Goal: Communication & Community: Answer question/provide support

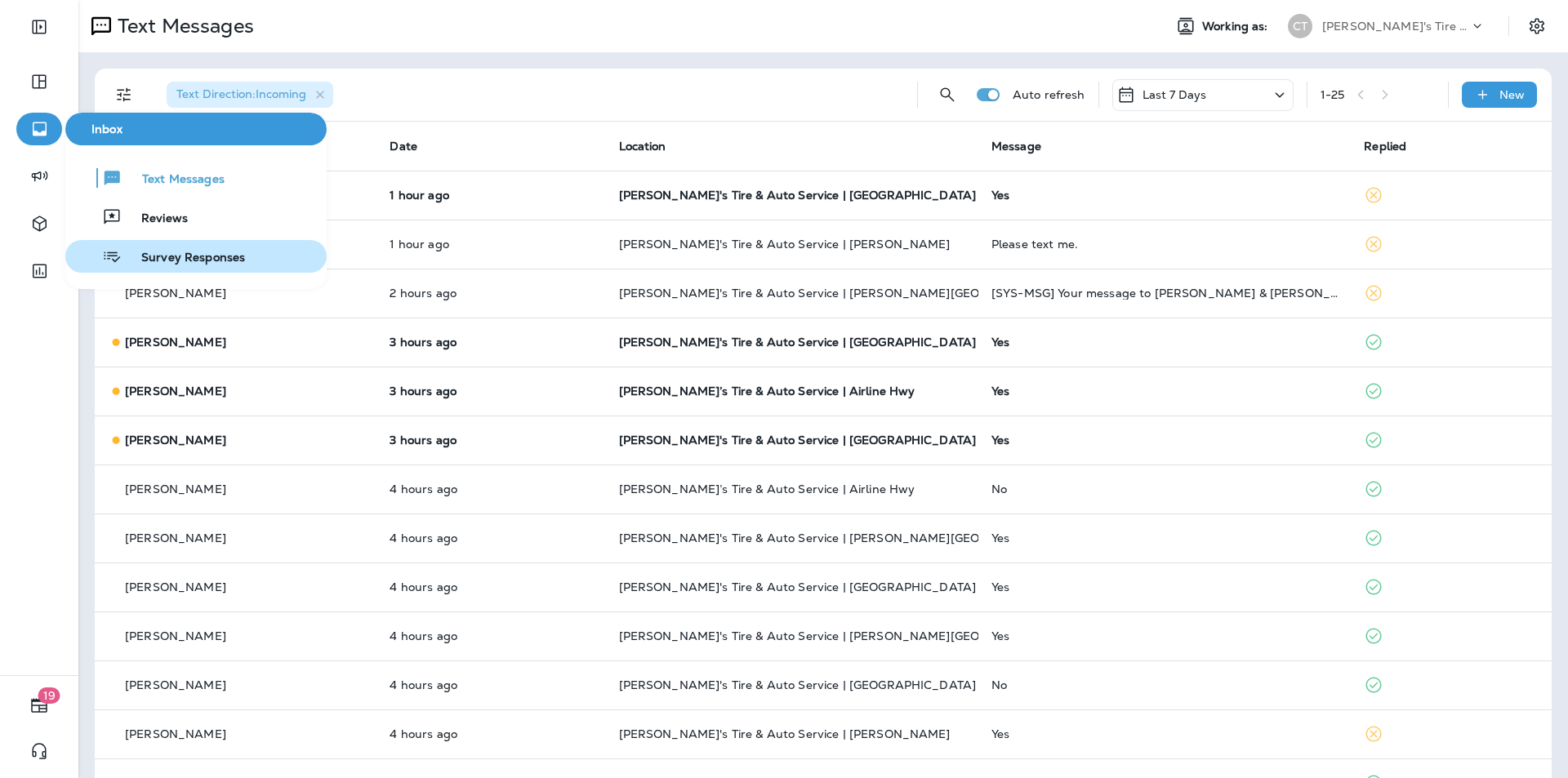
click at [160, 255] on span "Survey Responses" at bounding box center [183, 258] width 123 height 15
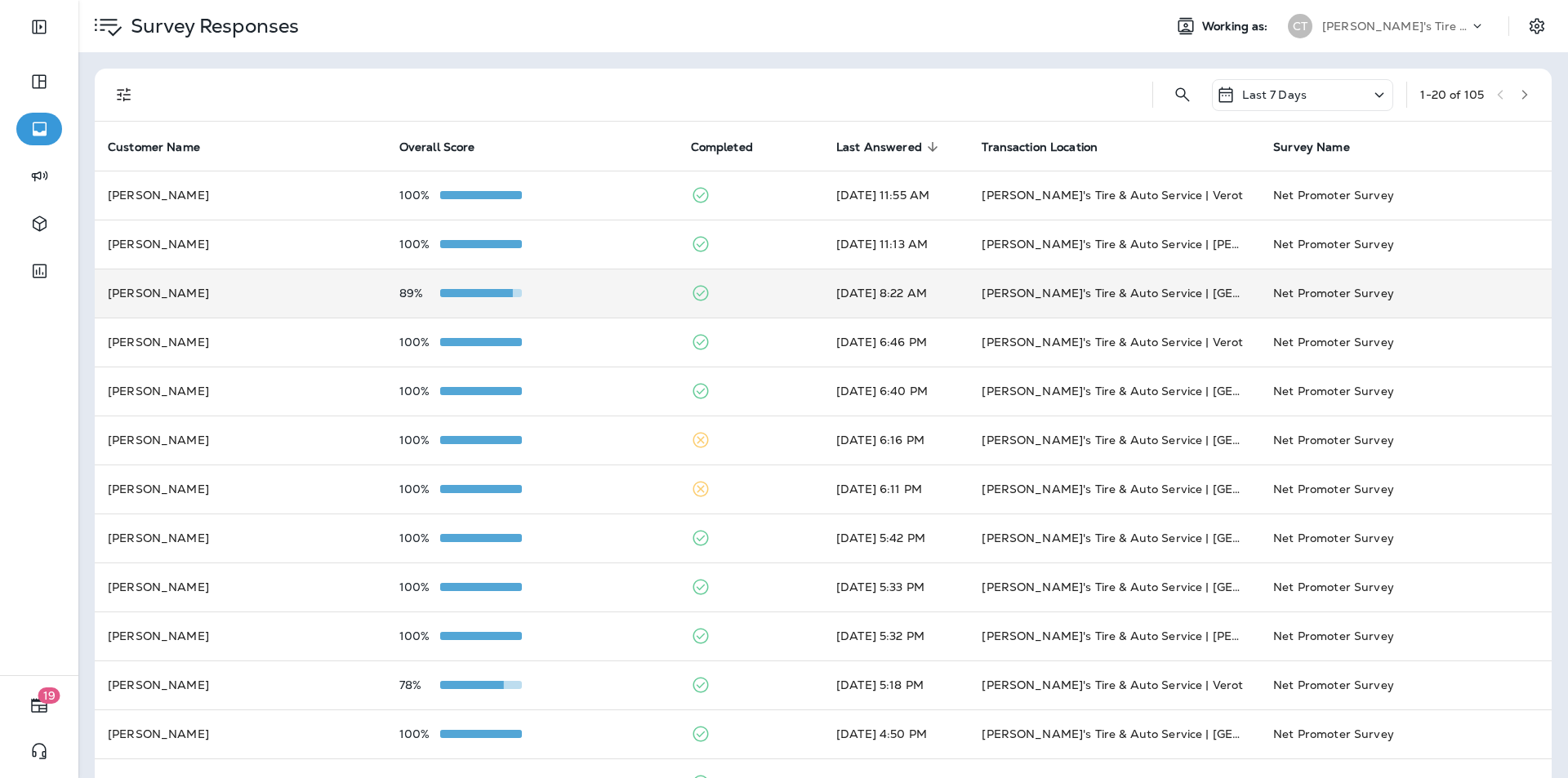
click at [608, 291] on div "89%" at bounding box center [532, 293] width 265 height 13
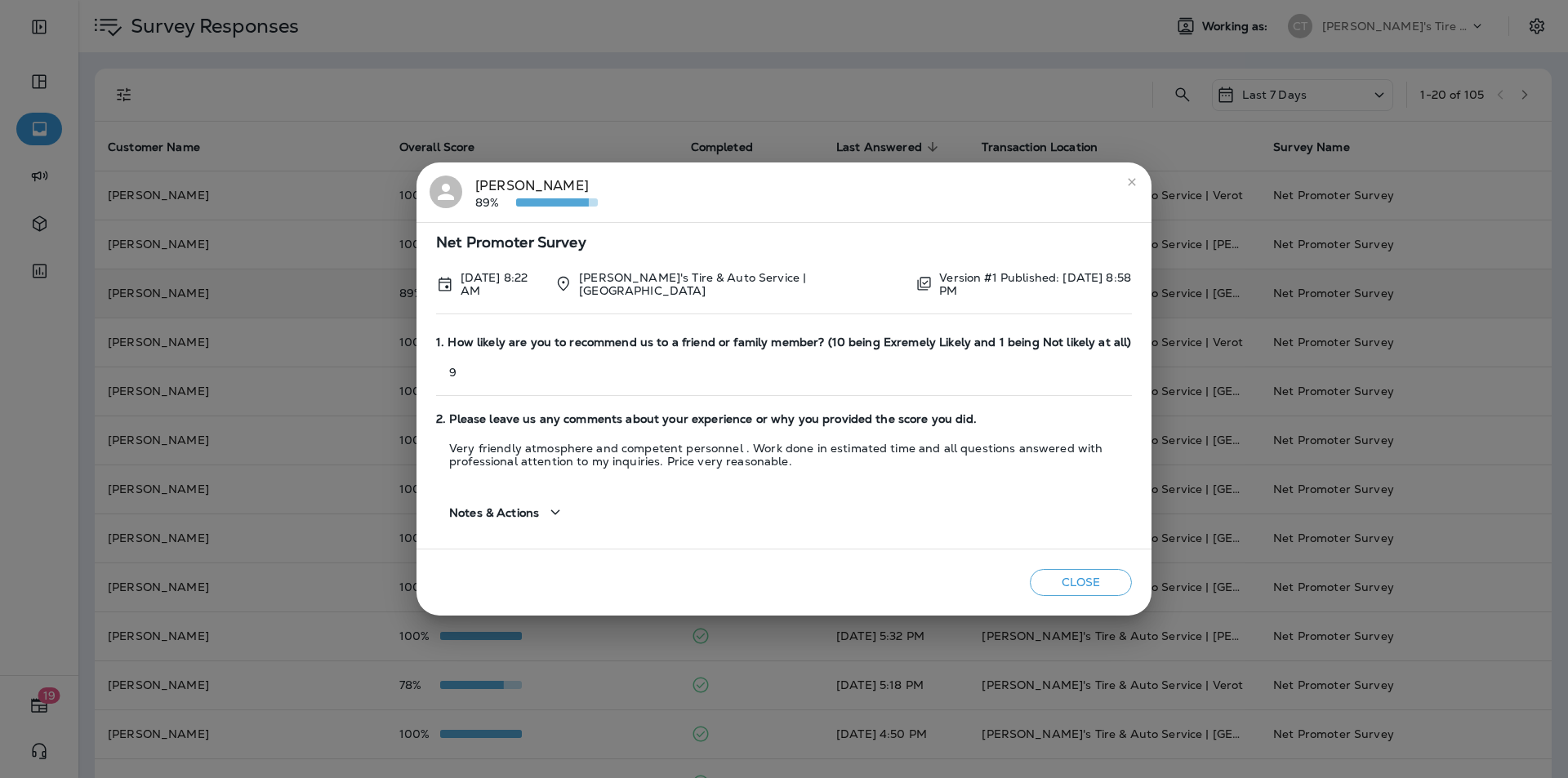
click at [1130, 187] on icon "close" at bounding box center [1132, 182] width 13 height 13
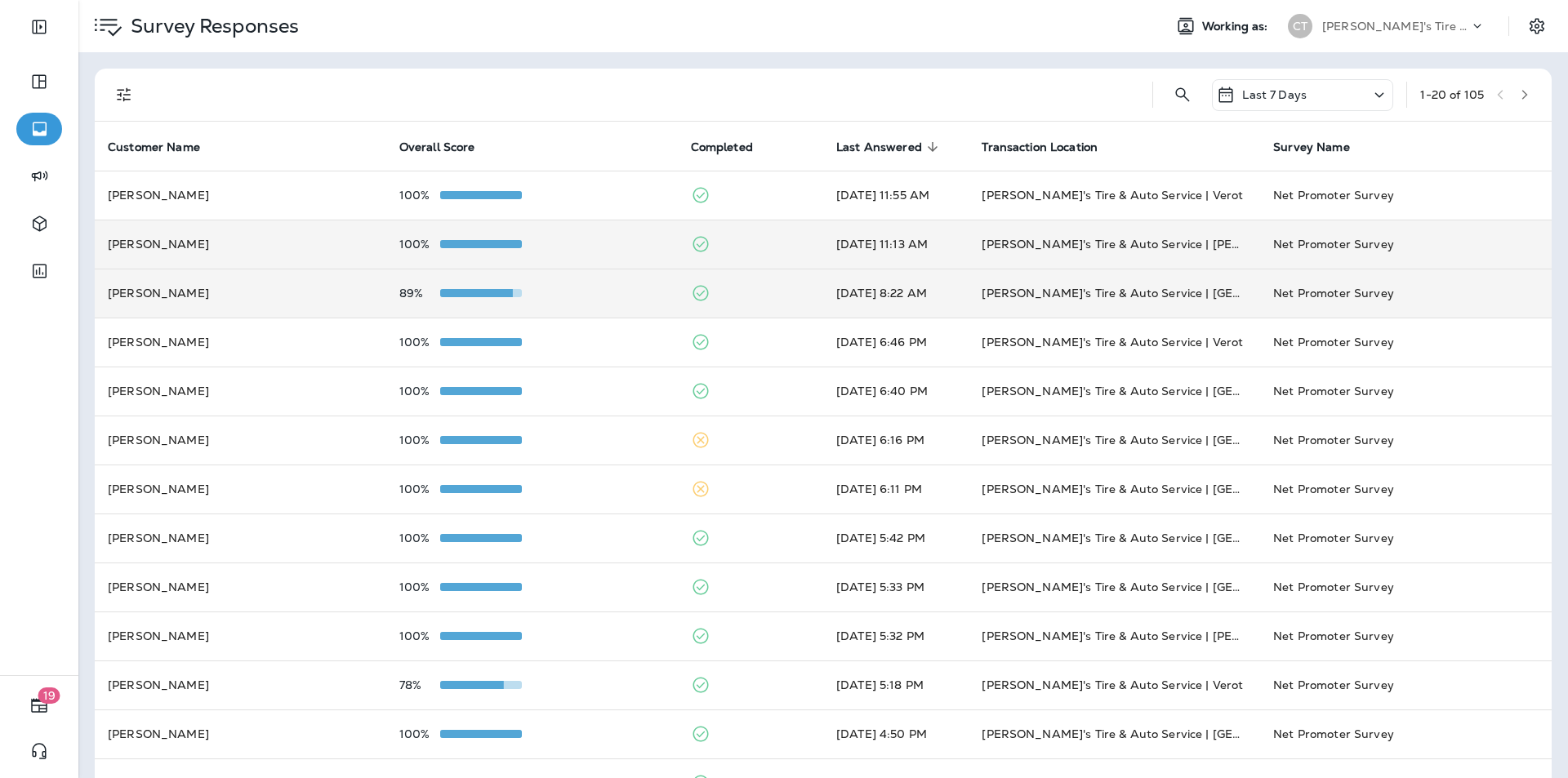
click at [616, 238] on div "100%" at bounding box center [532, 244] width 265 height 13
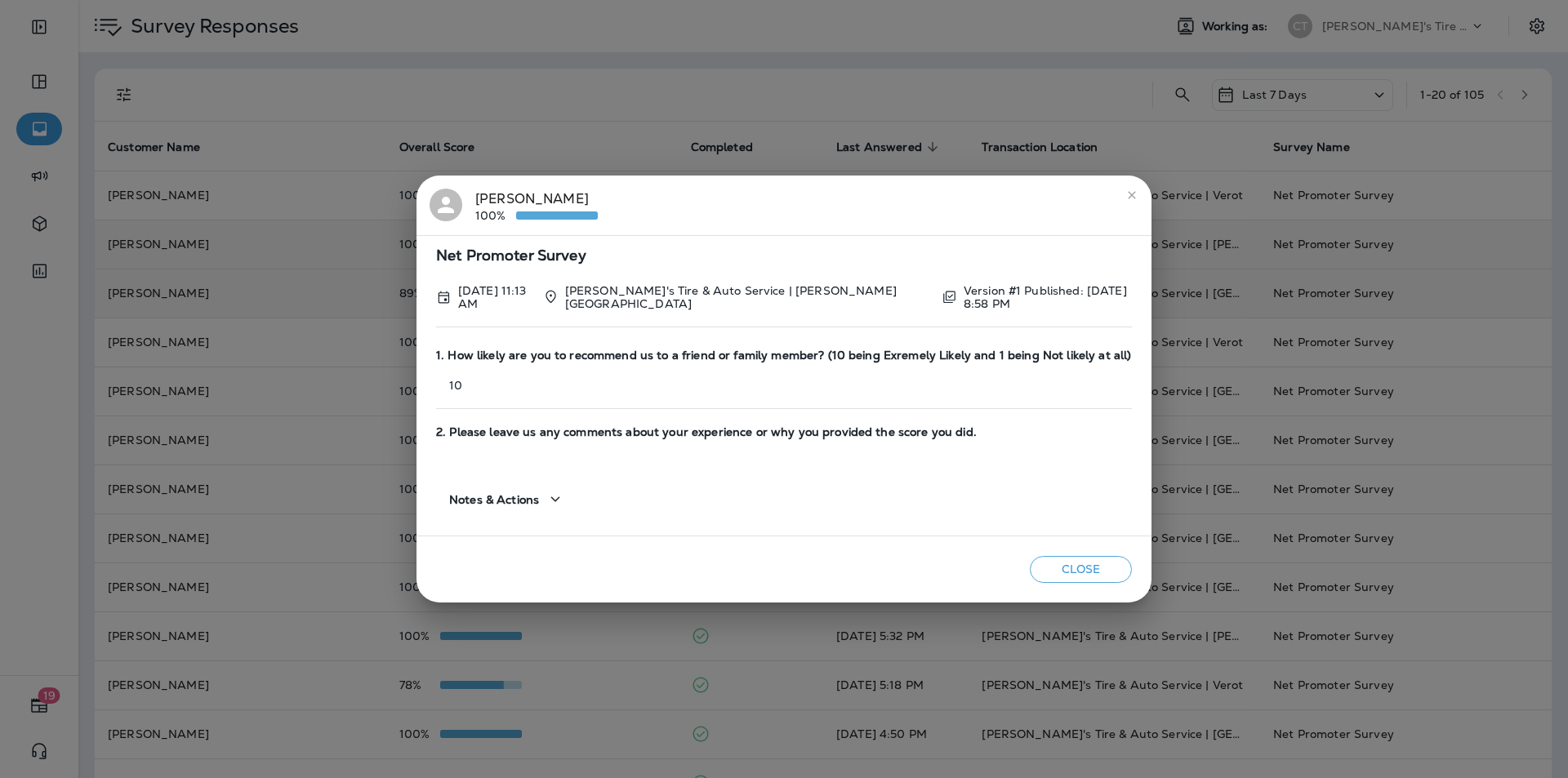
click at [1129, 195] on icon "close" at bounding box center [1132, 195] width 13 height 13
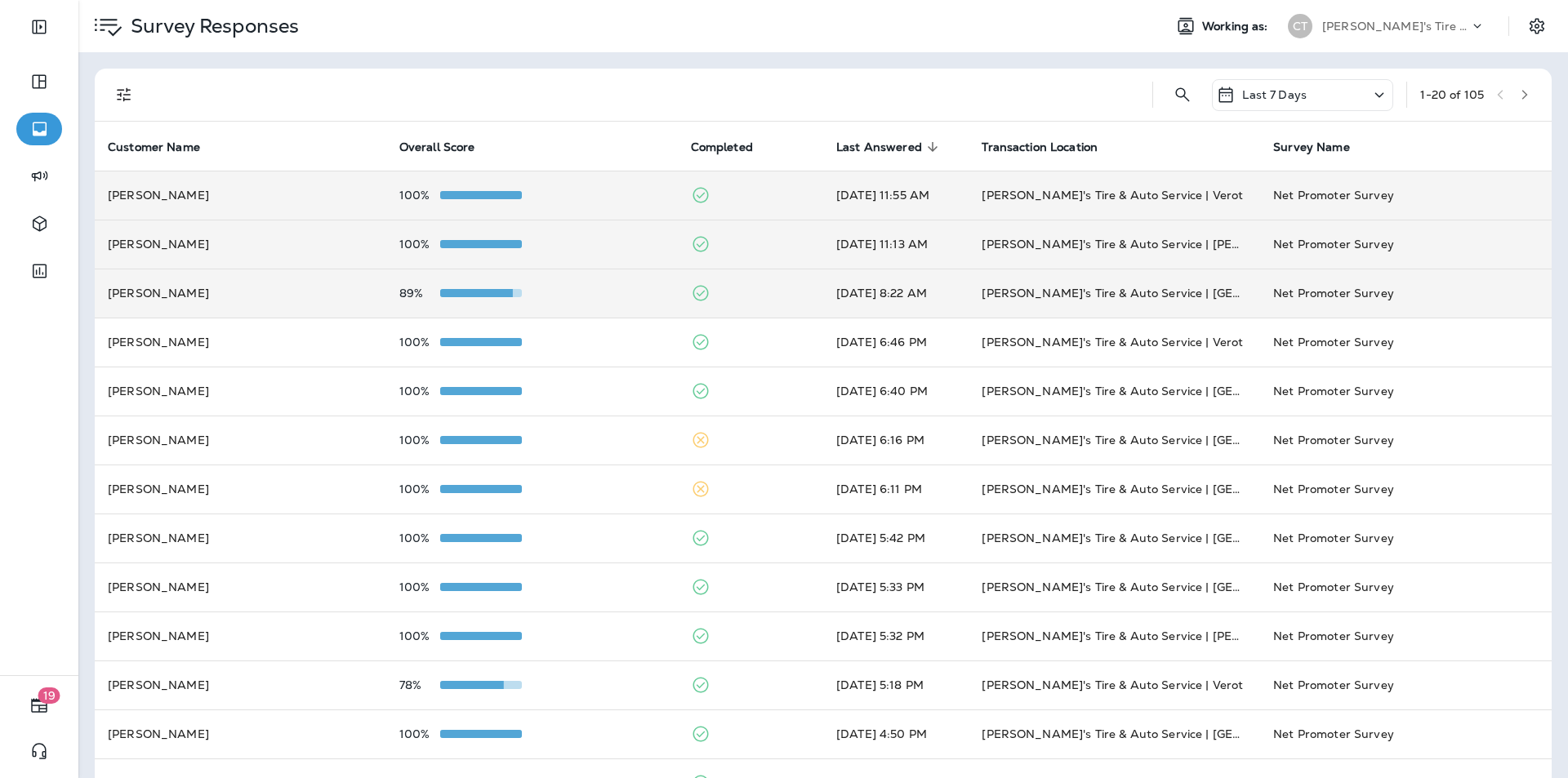
click at [608, 192] on div "100%" at bounding box center [532, 195] width 265 height 13
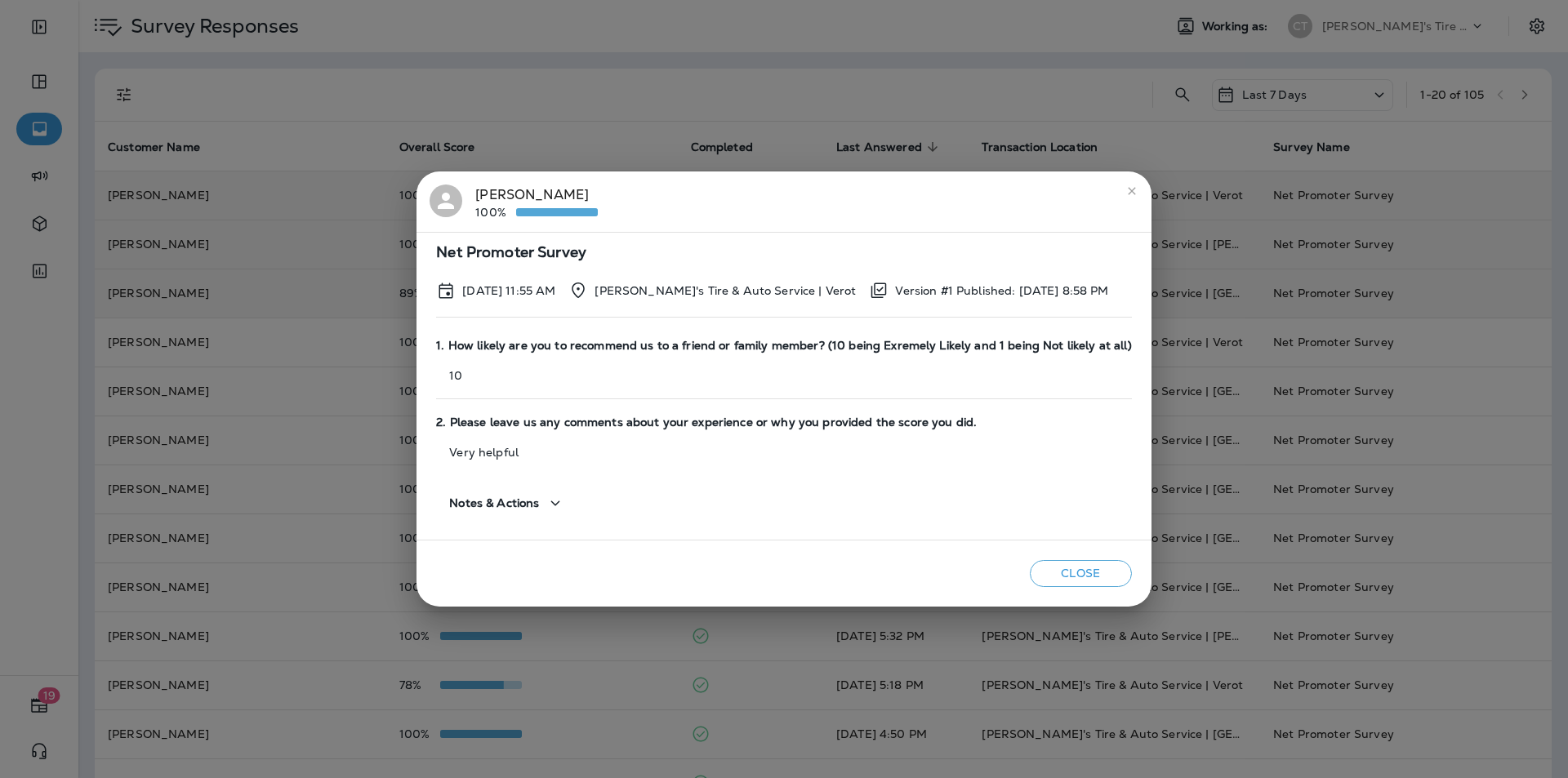
click at [1125, 191] on icon "close" at bounding box center [1132, 191] width 13 height 13
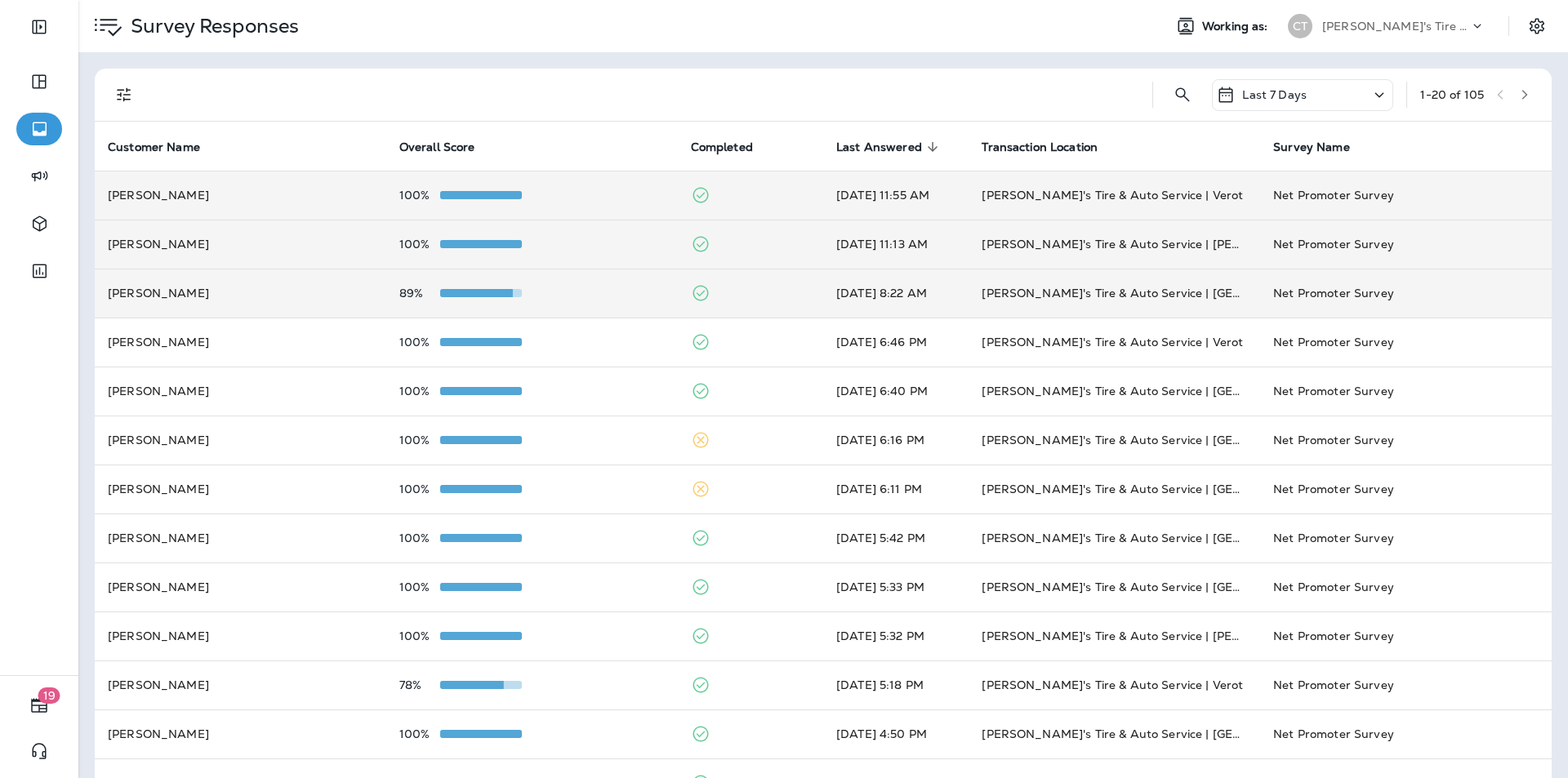
click at [769, 193] on td at bounding box center [750, 195] width 146 height 49
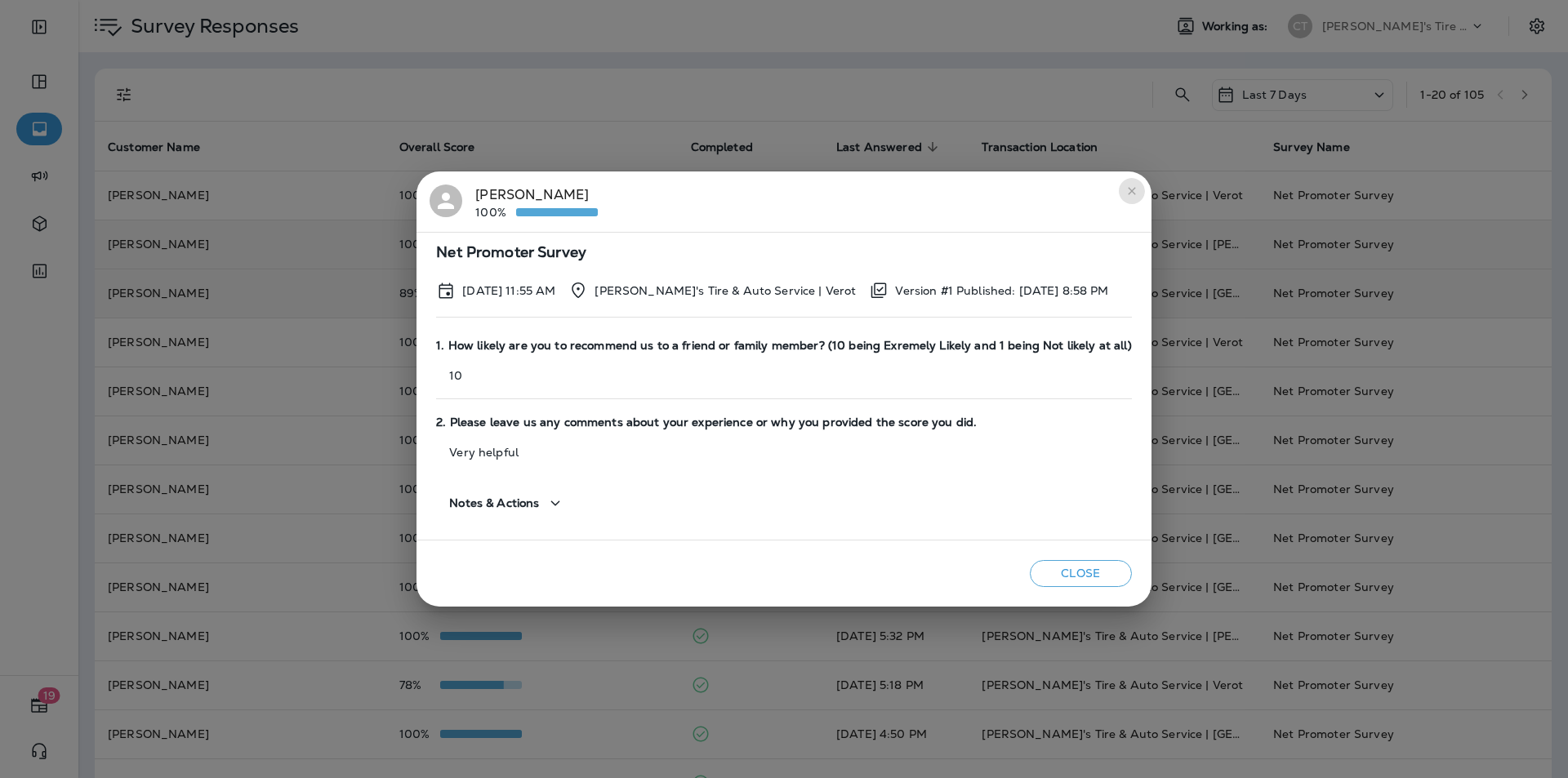
click at [1126, 191] on icon "close" at bounding box center [1132, 191] width 13 height 13
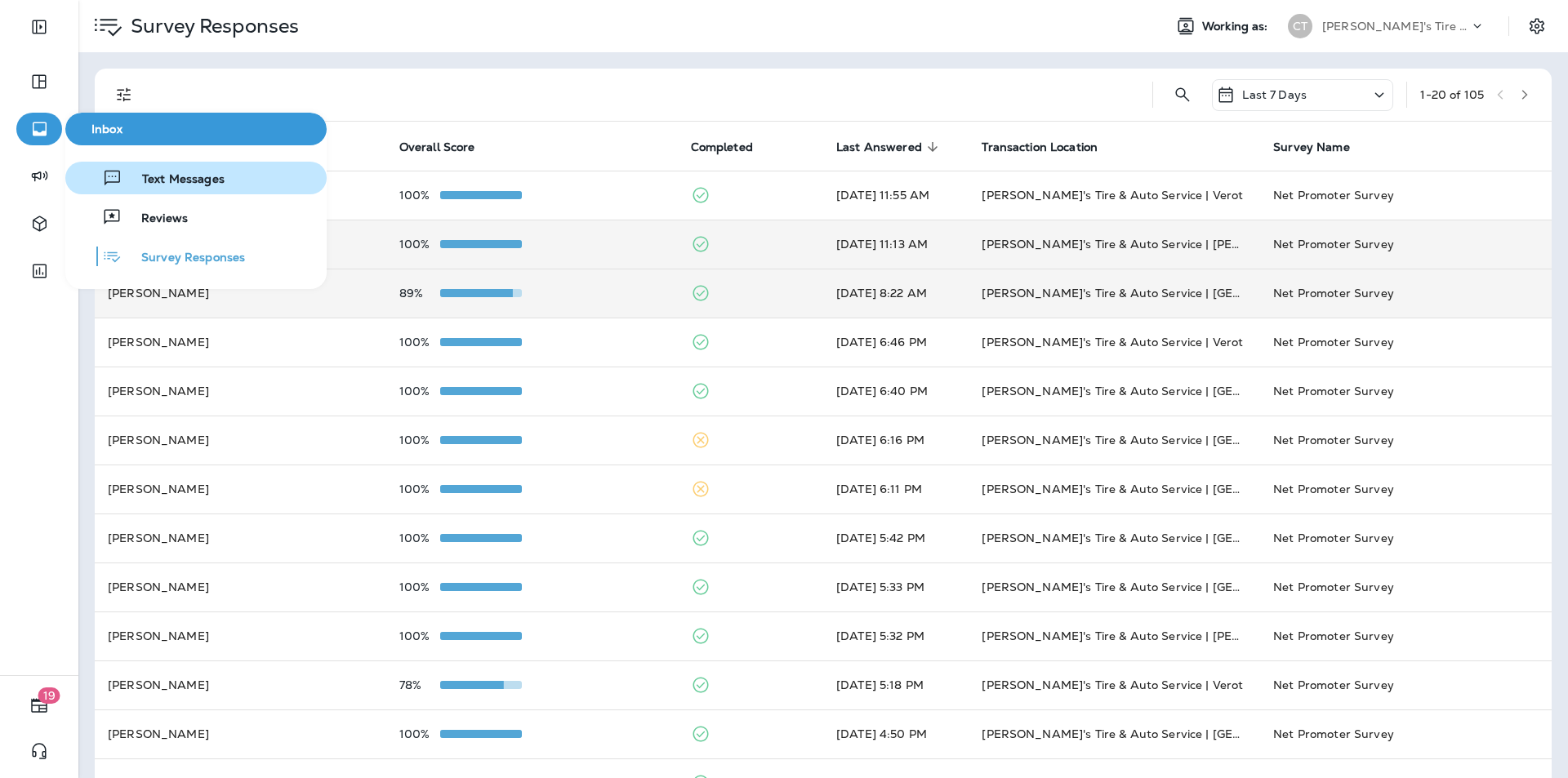
click at [174, 174] on span "Text Messages" at bounding box center [173, 180] width 102 height 15
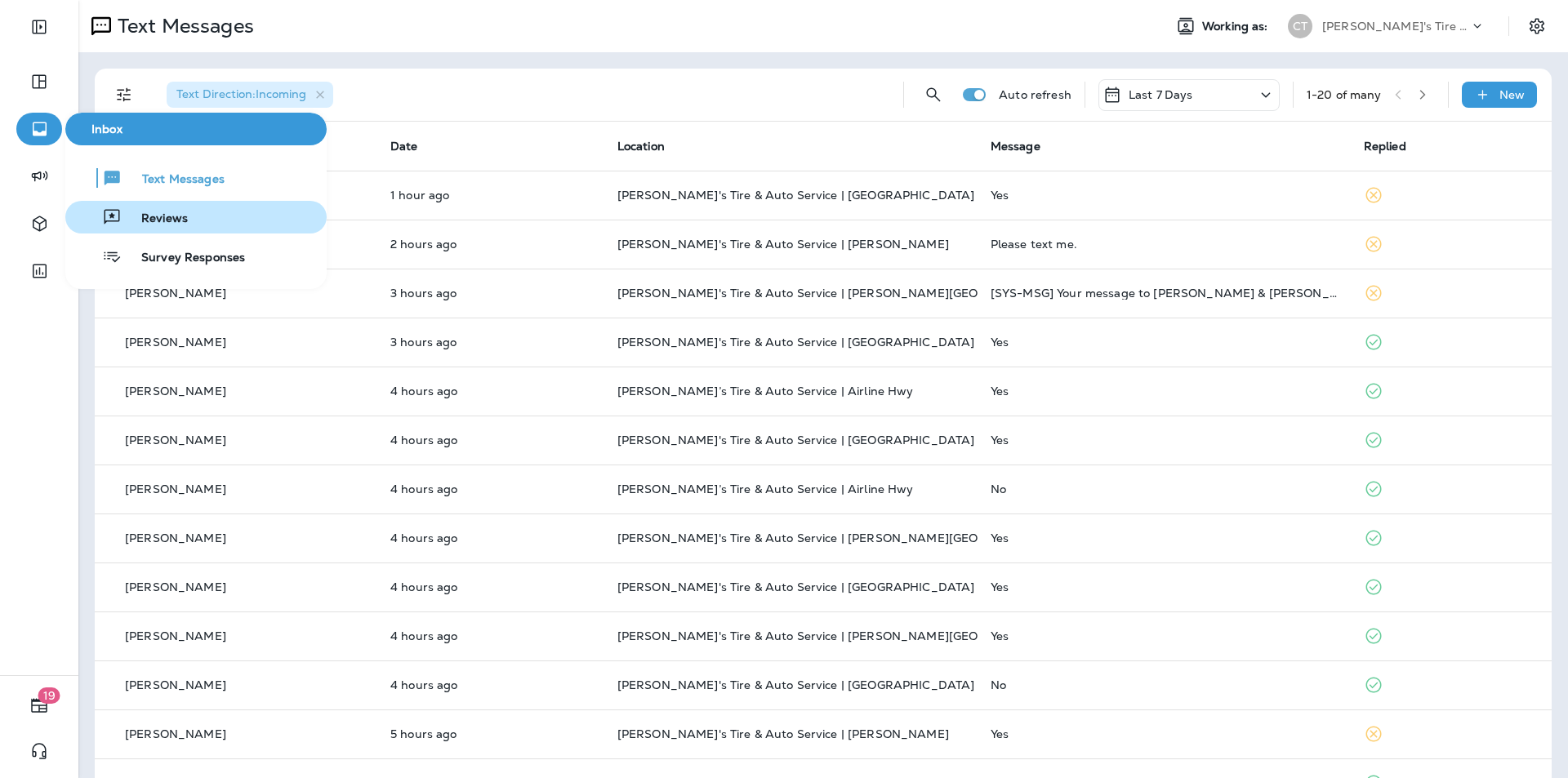
click at [156, 216] on span "Reviews" at bounding box center [155, 219] width 67 height 15
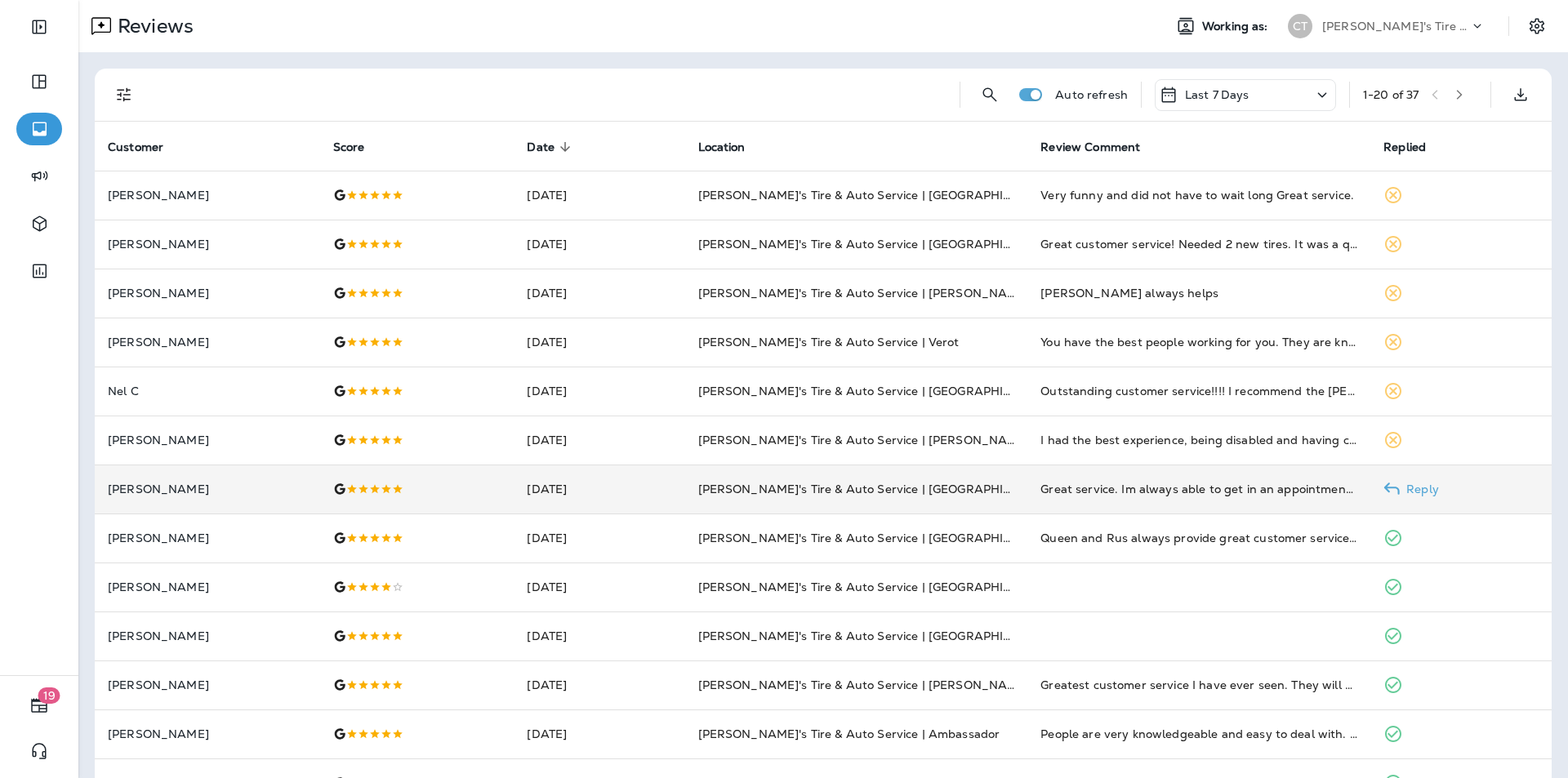
click at [1427, 487] on p "Reply" at bounding box center [1420, 489] width 40 height 13
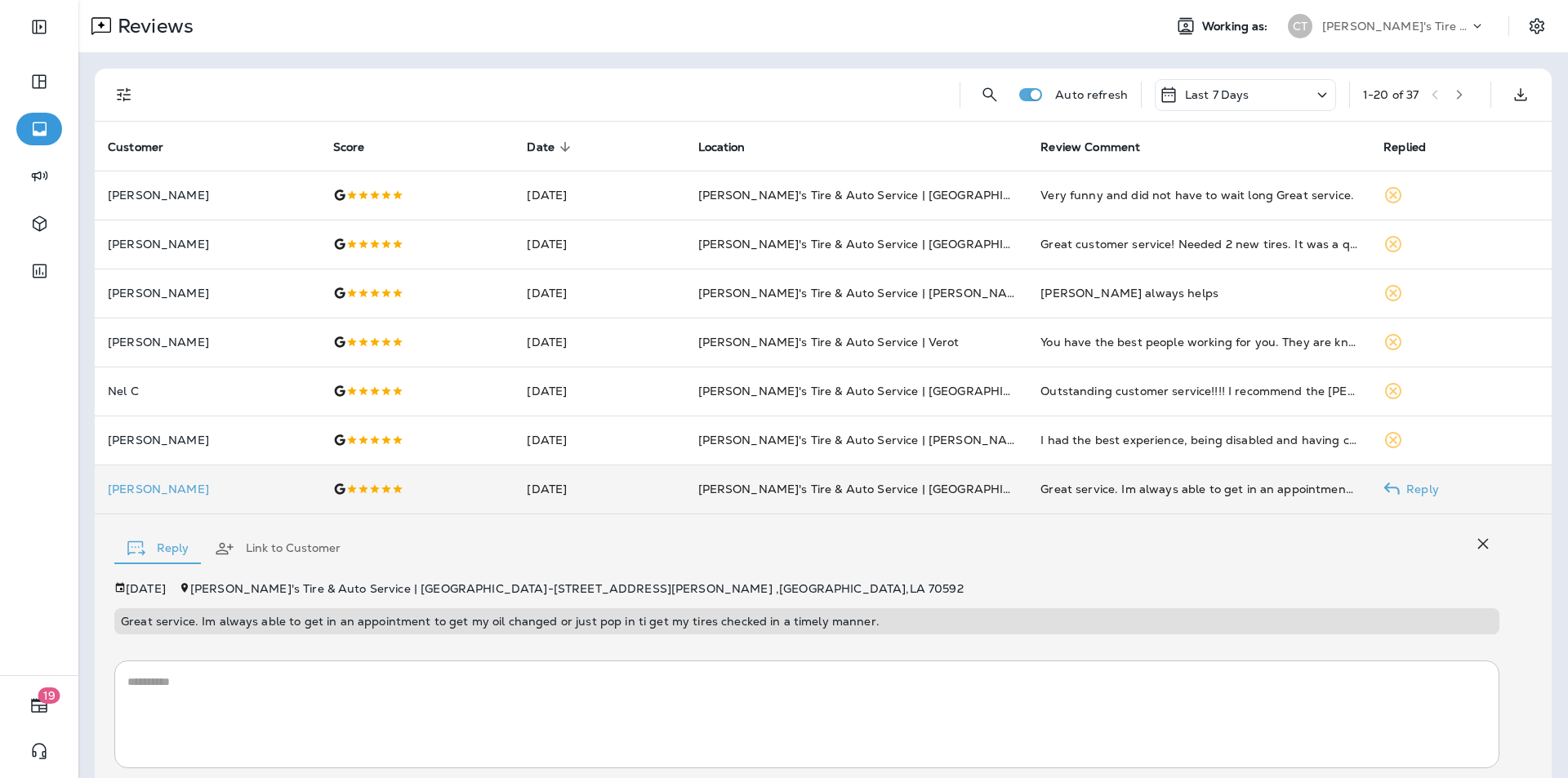
scroll to position [112, 0]
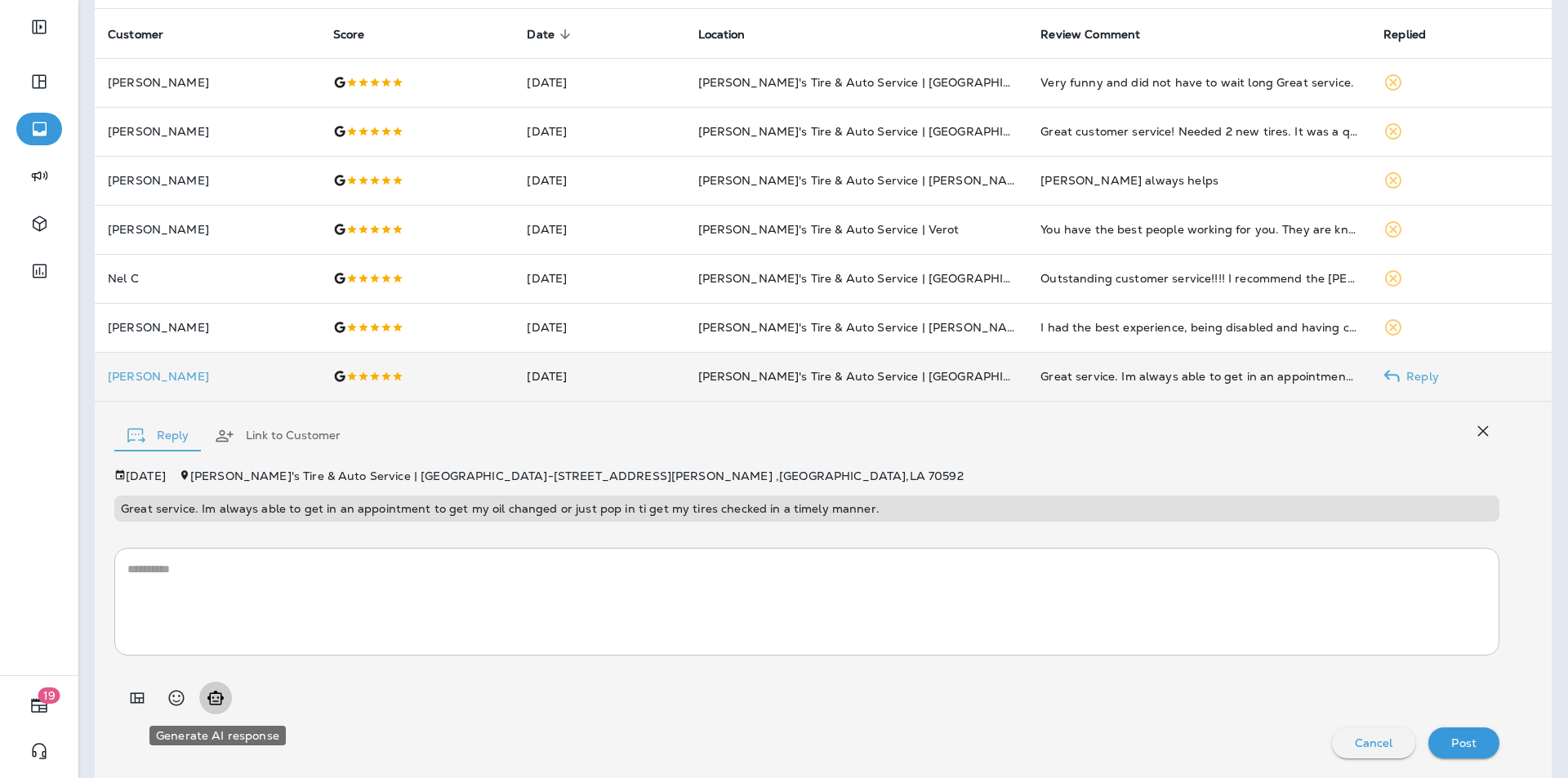
click at [220, 695] on icon "Generate AI response" at bounding box center [216, 698] width 20 height 20
type textarea "**********"
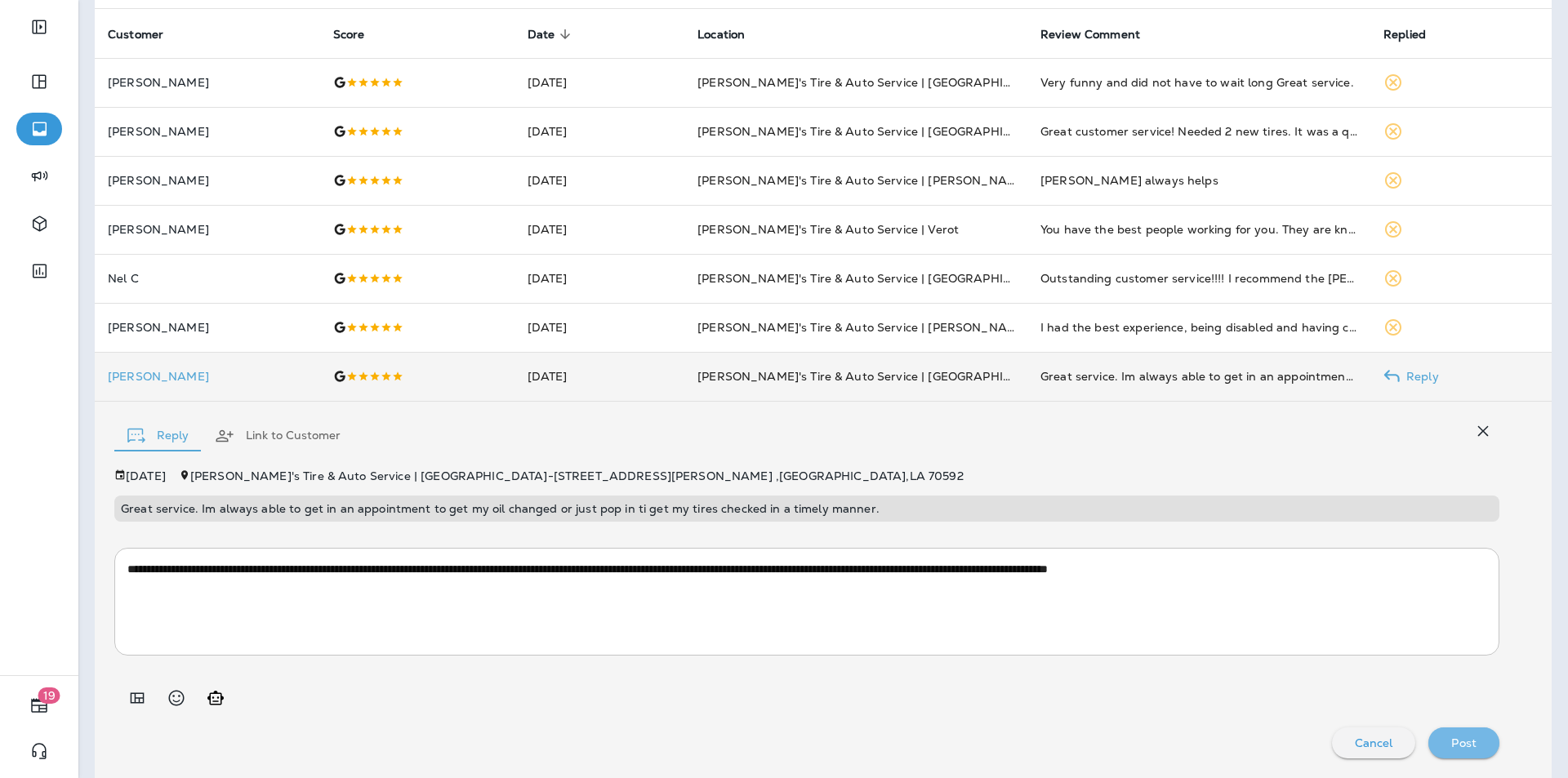
click at [1451, 738] on p "Post" at bounding box center [1464, 743] width 25 height 13
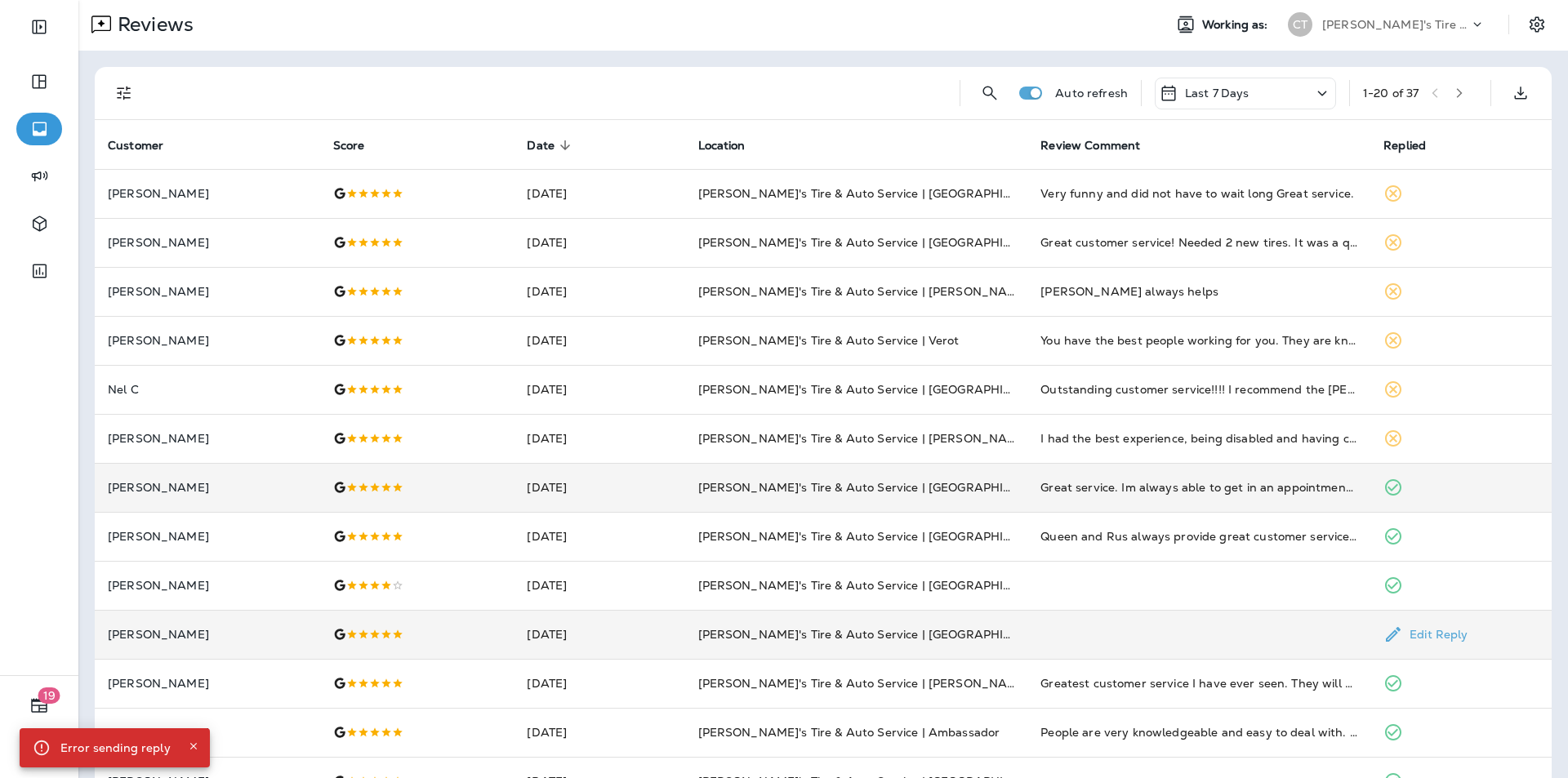
scroll to position [0, 0]
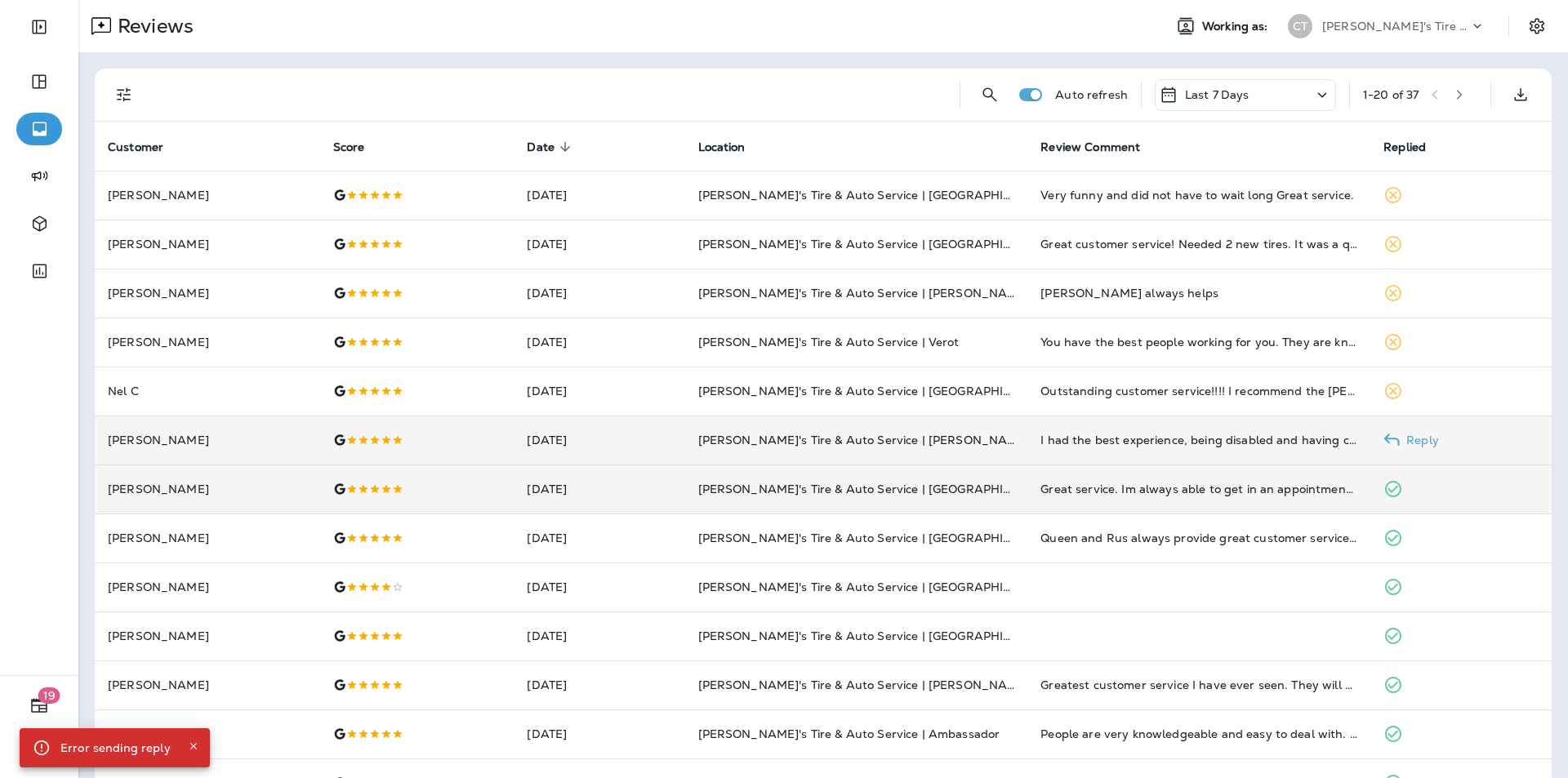
click at [1415, 437] on p "Reply" at bounding box center [1420, 440] width 40 height 13
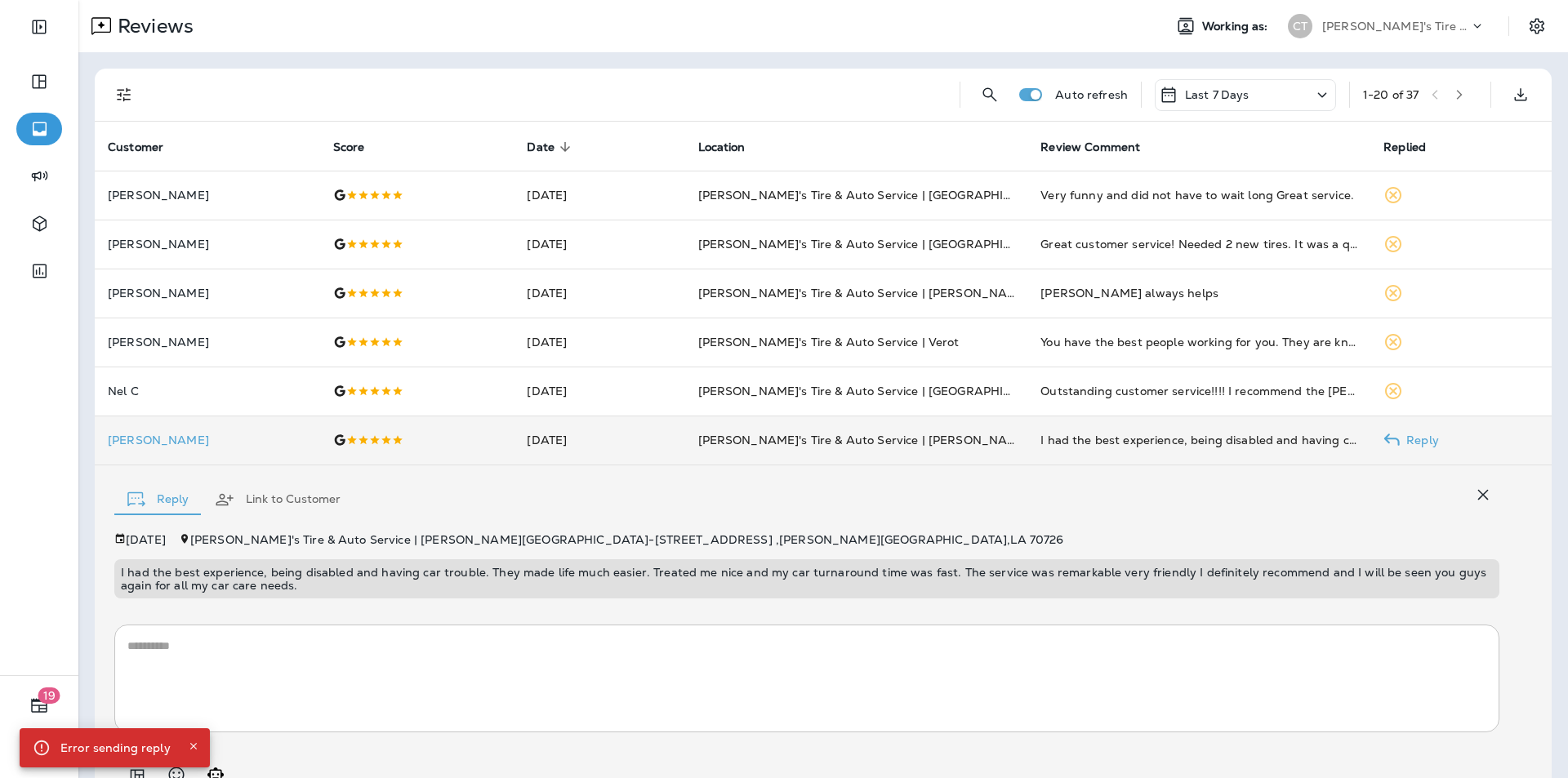
scroll to position [76, 0]
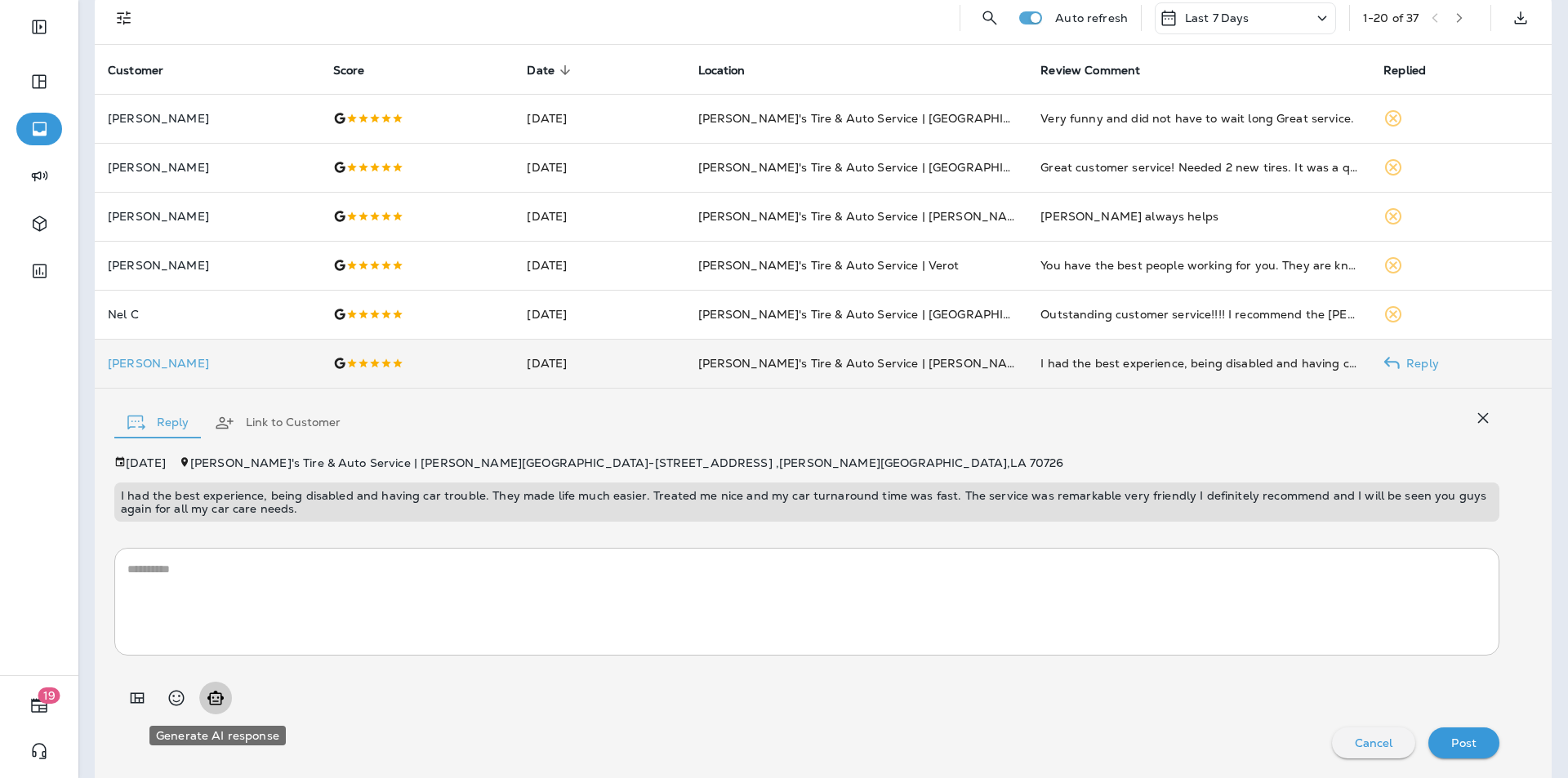
click at [217, 699] on icon "Generate AI response" at bounding box center [216, 698] width 20 height 20
type textarea "**********"
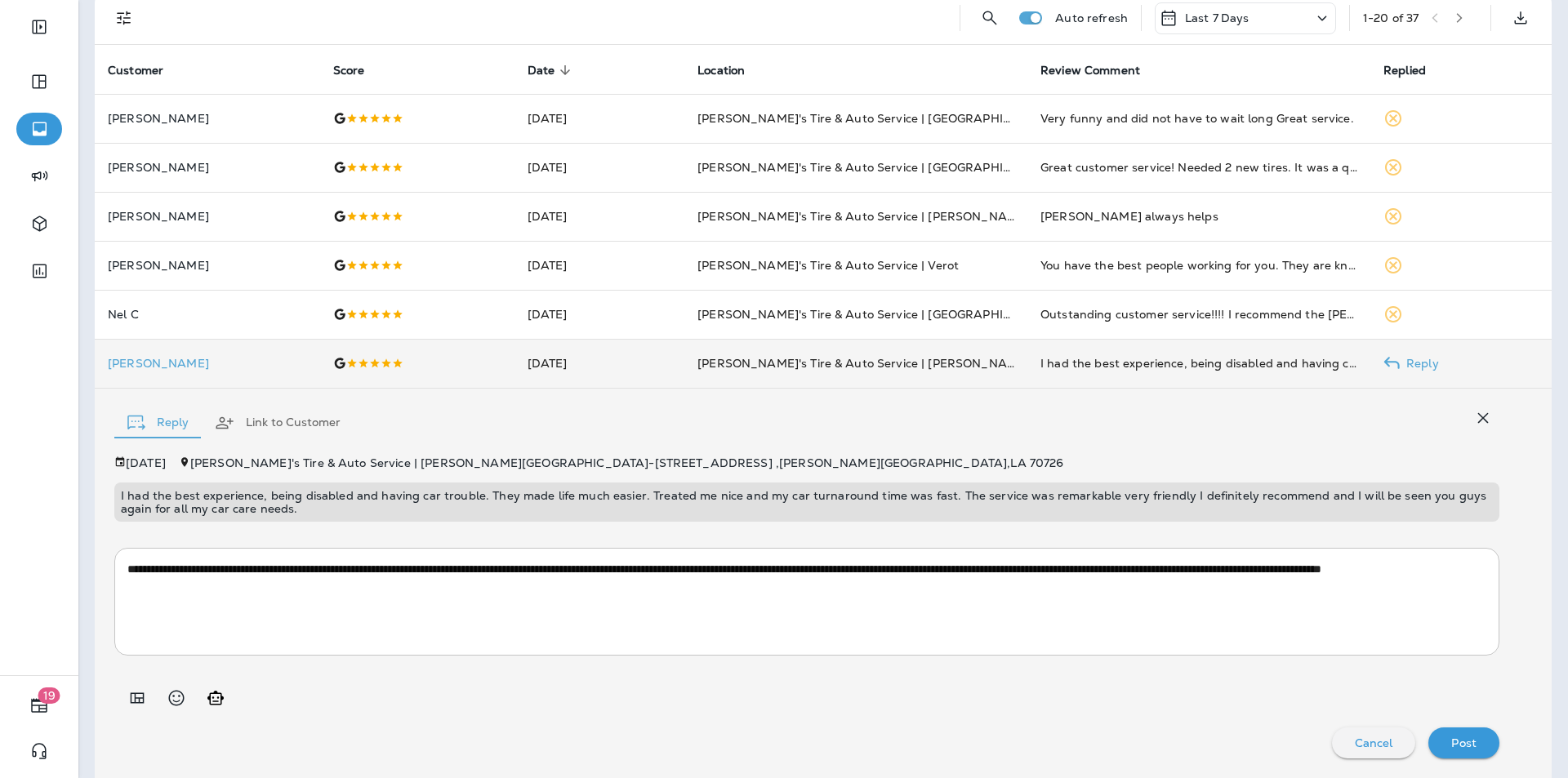
click at [1451, 738] on p "Post" at bounding box center [1464, 743] width 25 height 13
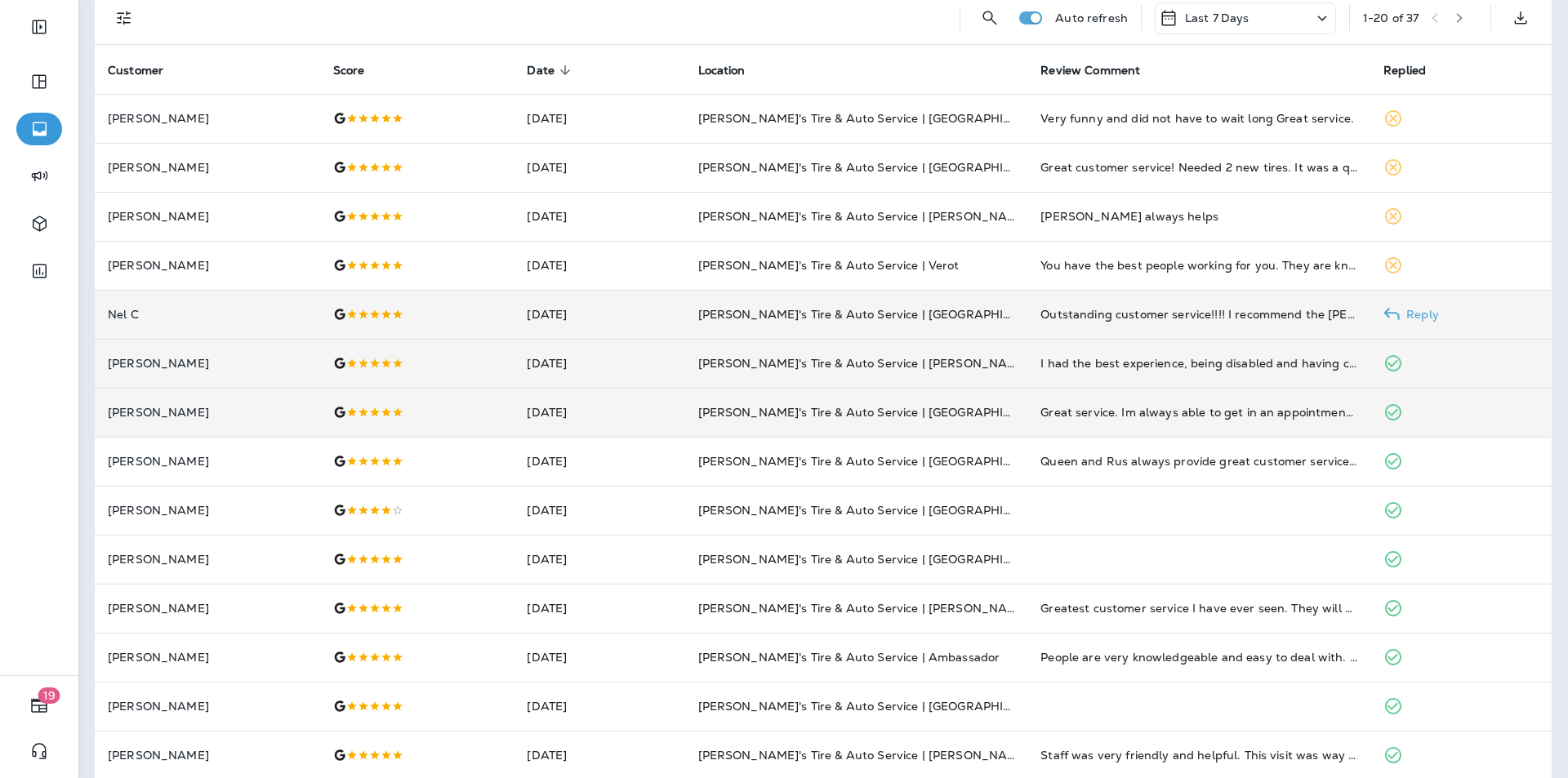
click at [1414, 311] on p "Reply" at bounding box center [1420, 314] width 40 height 13
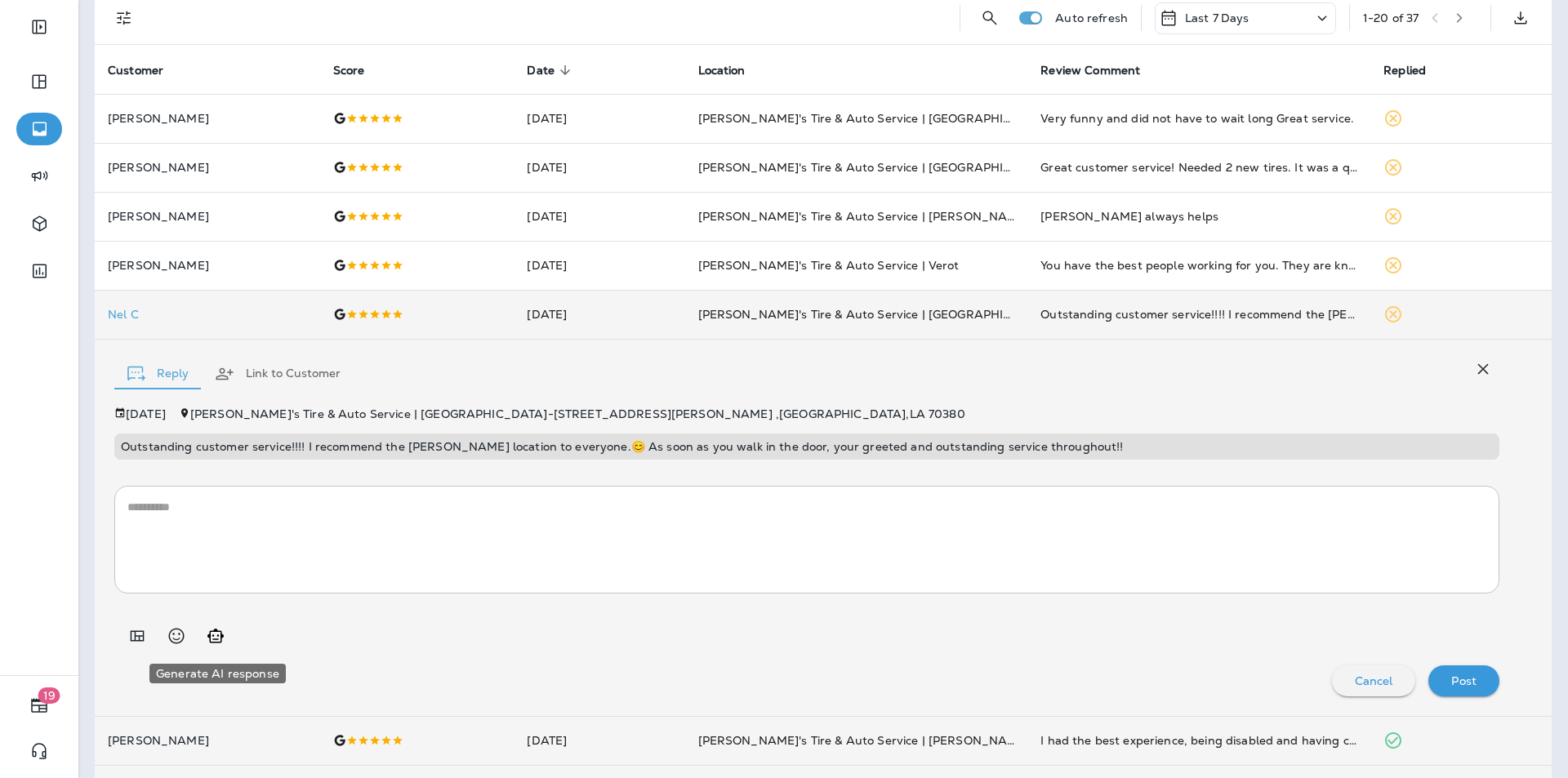
drag, startPoint x: 217, startPoint y: 634, endPoint x: 226, endPoint y: 639, distance: 10.3
click at [217, 635] on icon "Generate AI response" at bounding box center [216, 636] width 20 height 20
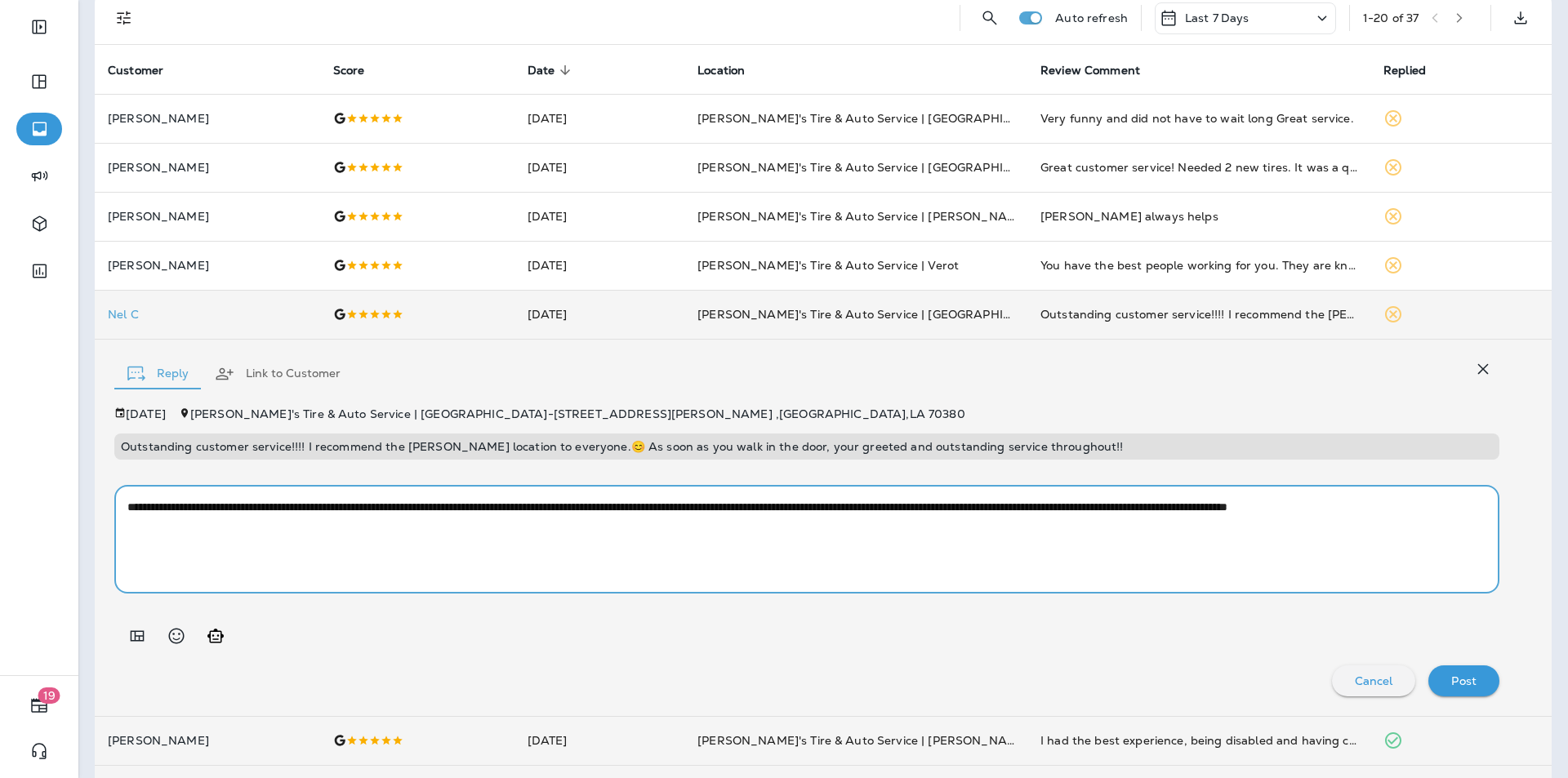
drag, startPoint x: 1124, startPoint y: 505, endPoint x: 1083, endPoint y: 507, distance: 41.0
click at [1083, 507] on textarea "**********" at bounding box center [801, 540] width 1347 height 82
type textarea "**********"
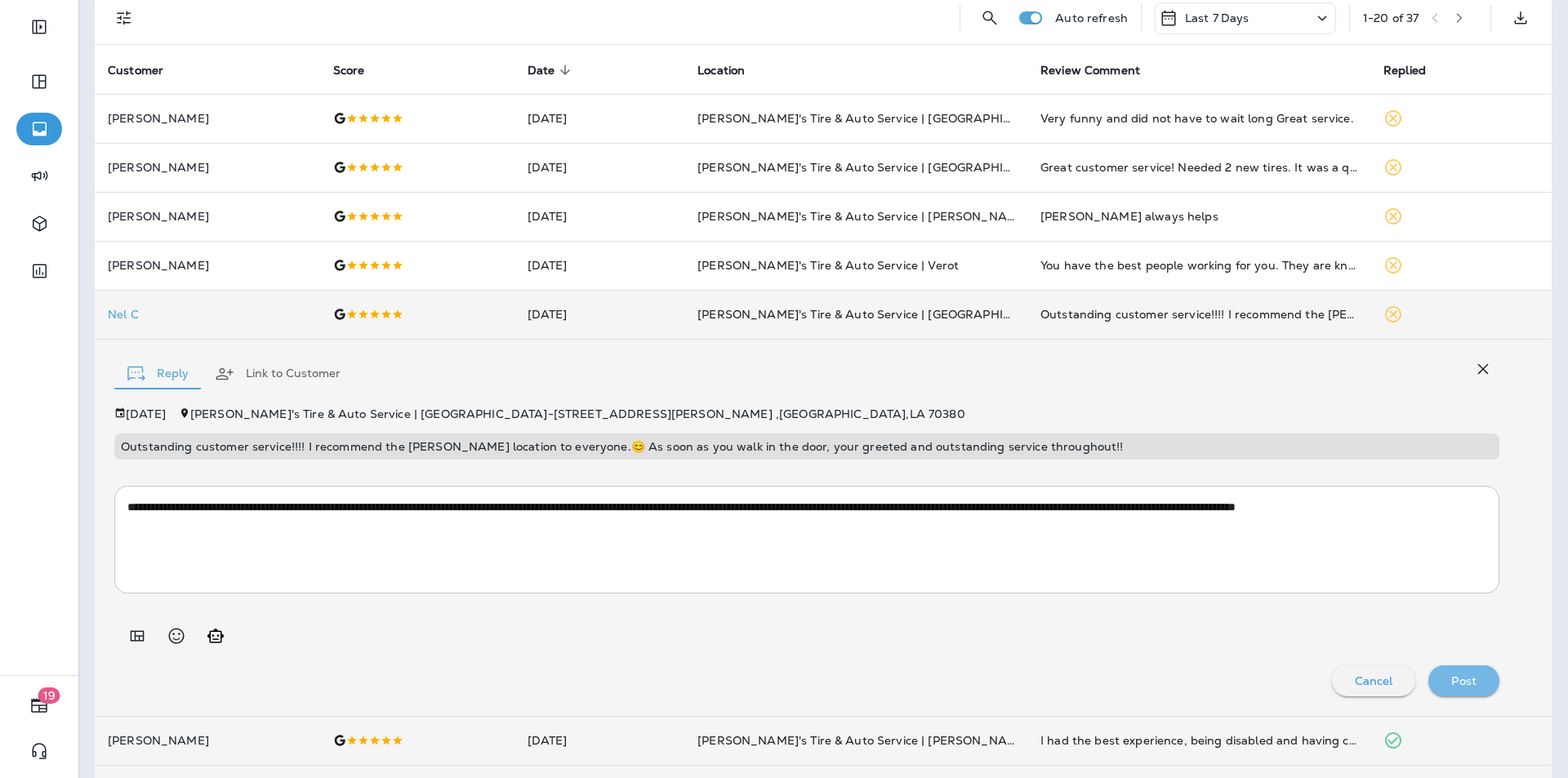
click at [1467, 677] on div "Post" at bounding box center [1464, 681] width 45 height 22
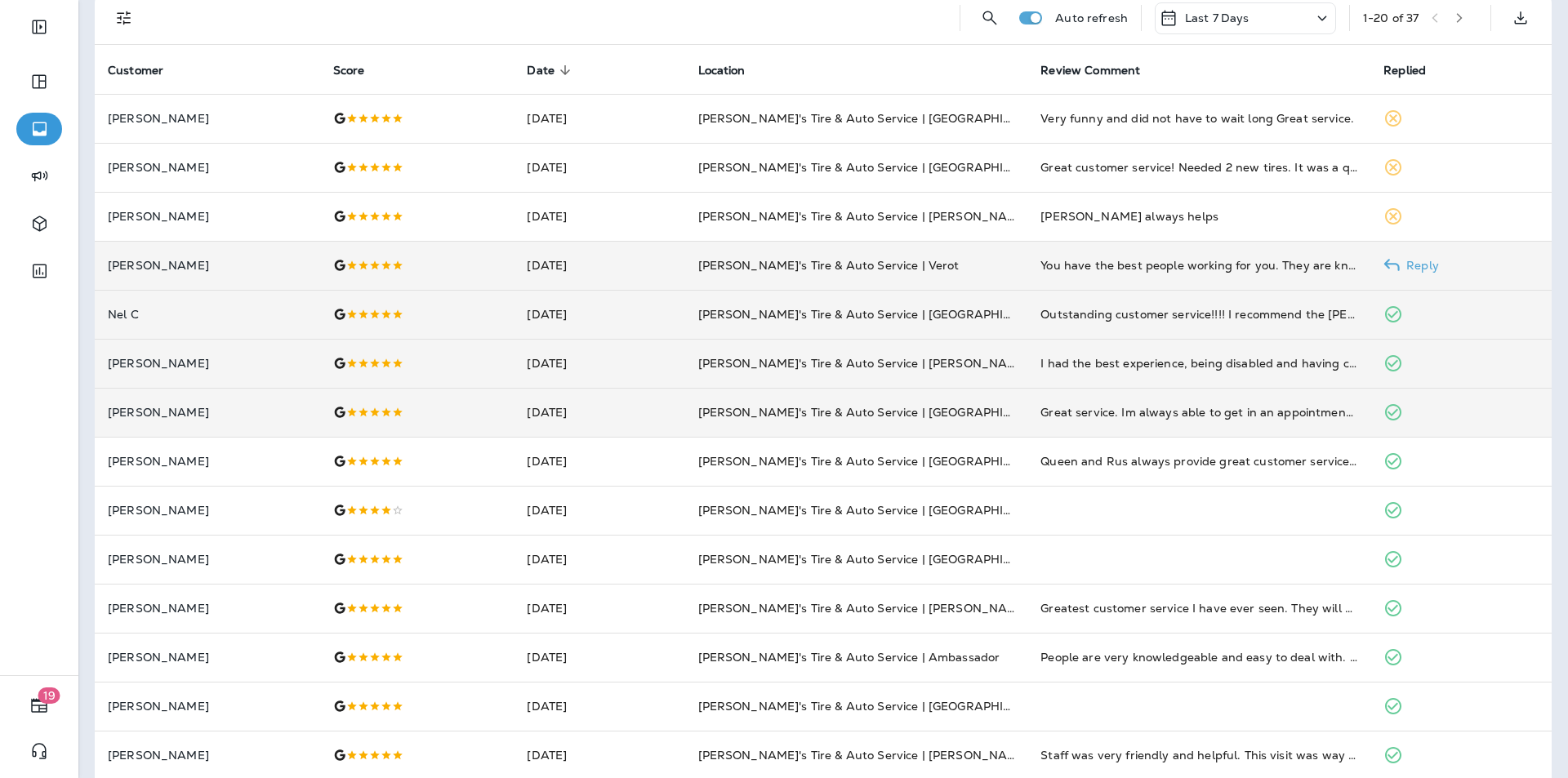
click at [1422, 262] on p "Reply" at bounding box center [1420, 265] width 40 height 13
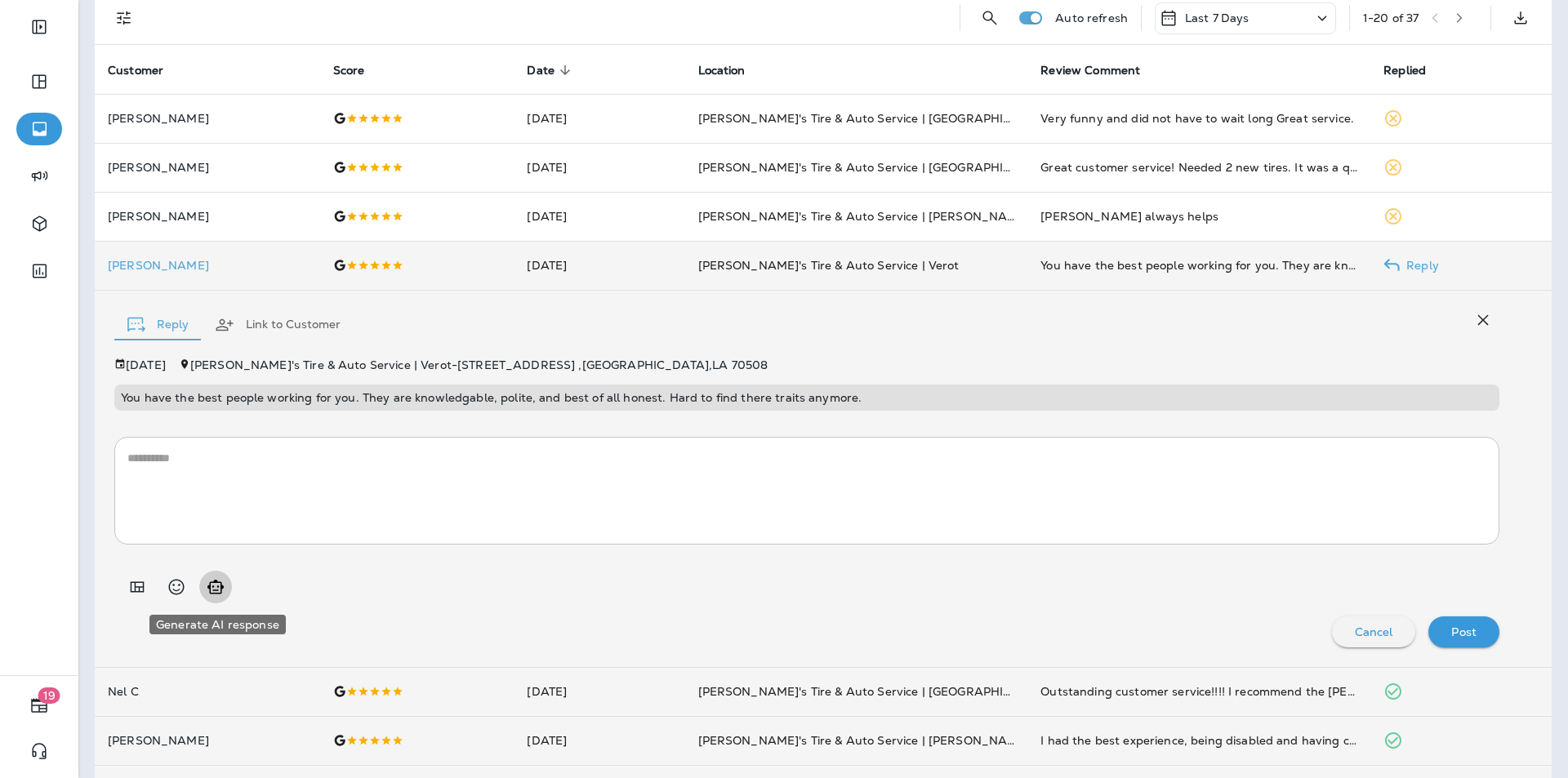
click at [208, 590] on icon "Generate AI response" at bounding box center [216, 587] width 20 height 20
type textarea "**********"
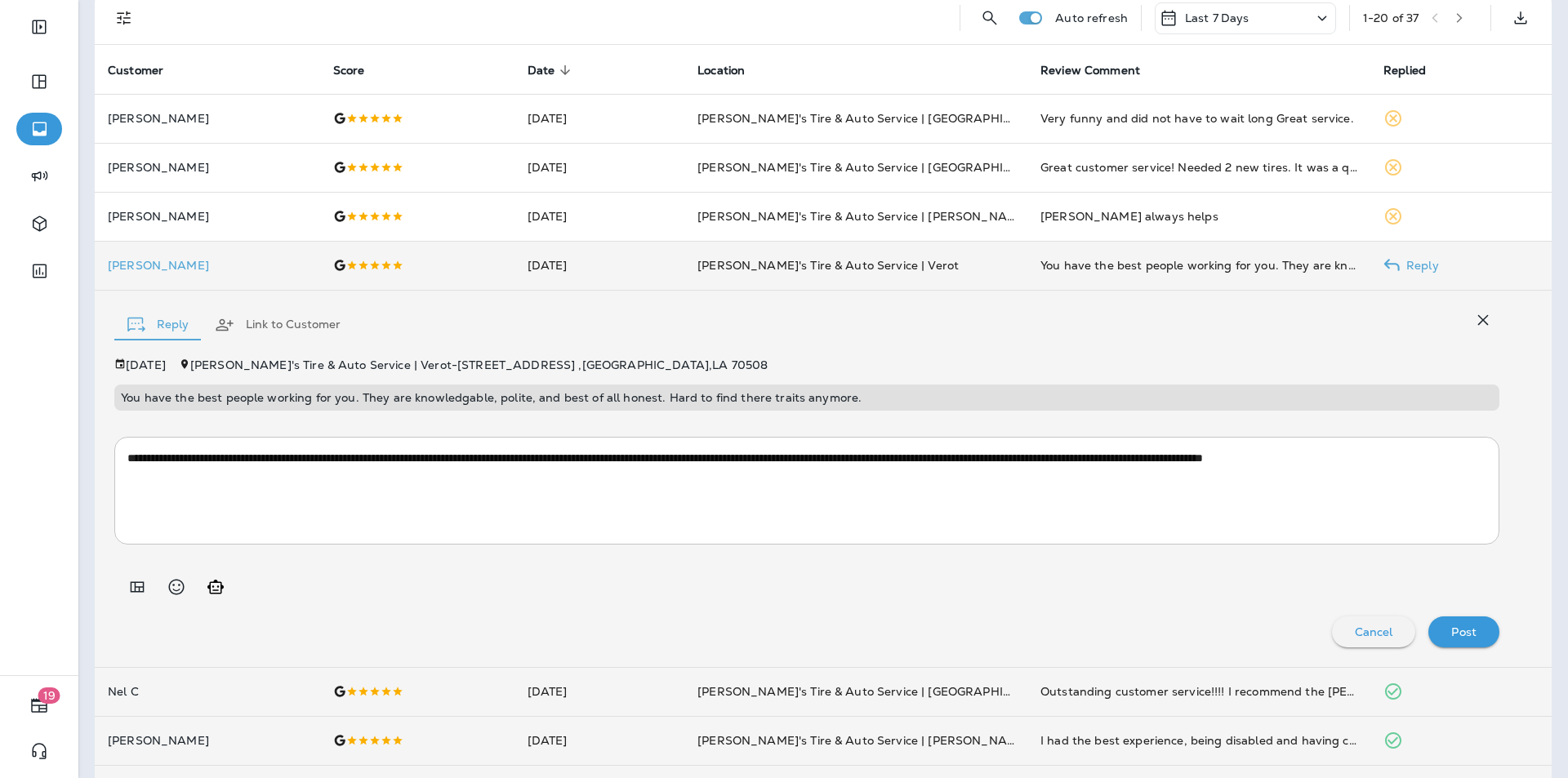
click at [1456, 635] on p "Post" at bounding box center [1464, 631] width 25 height 13
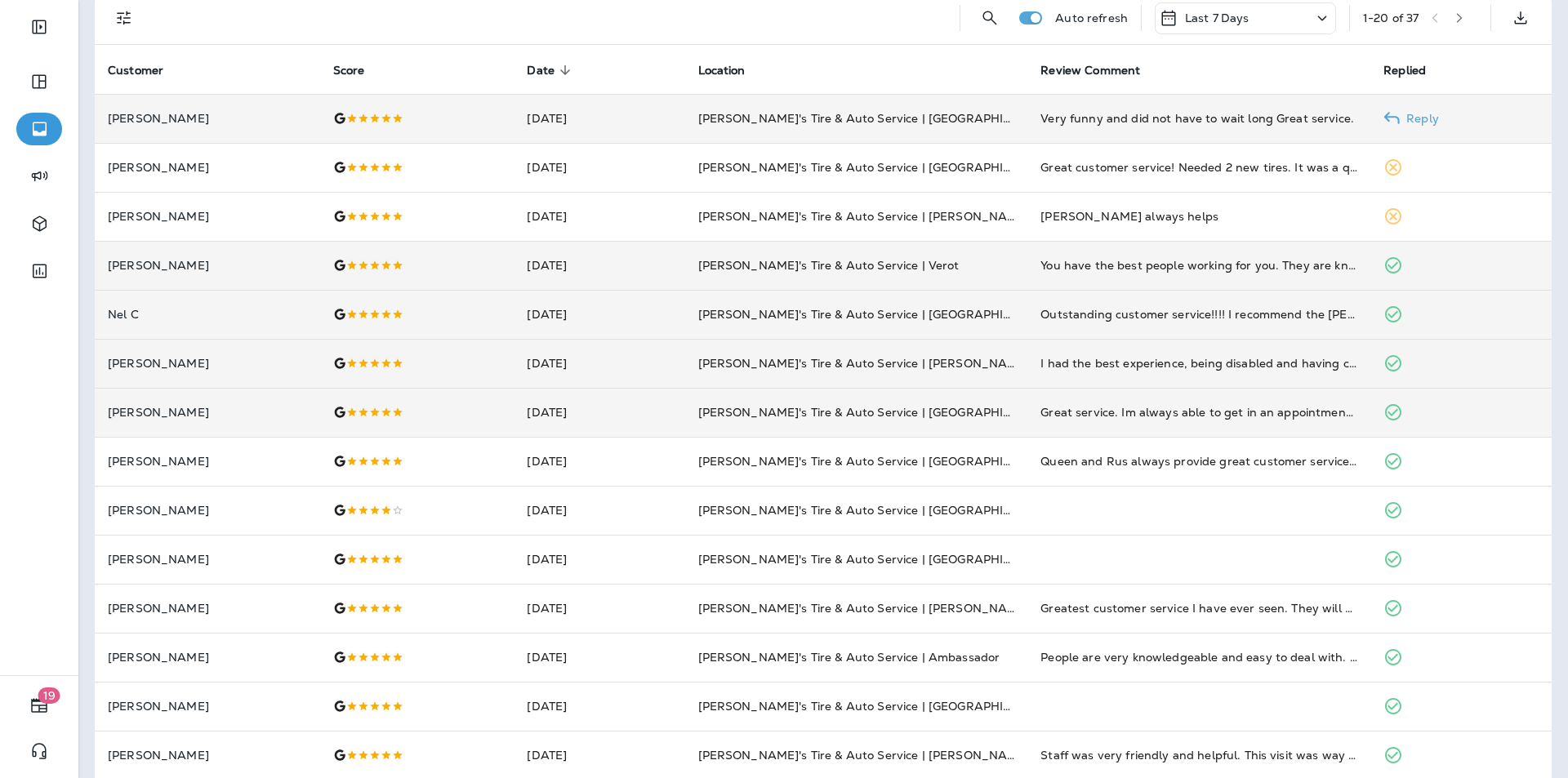
drag, startPoint x: 1422, startPoint y: 114, endPoint x: 1404, endPoint y: 141, distance: 32.4
click at [1422, 114] on p "Reply" at bounding box center [1420, 118] width 40 height 13
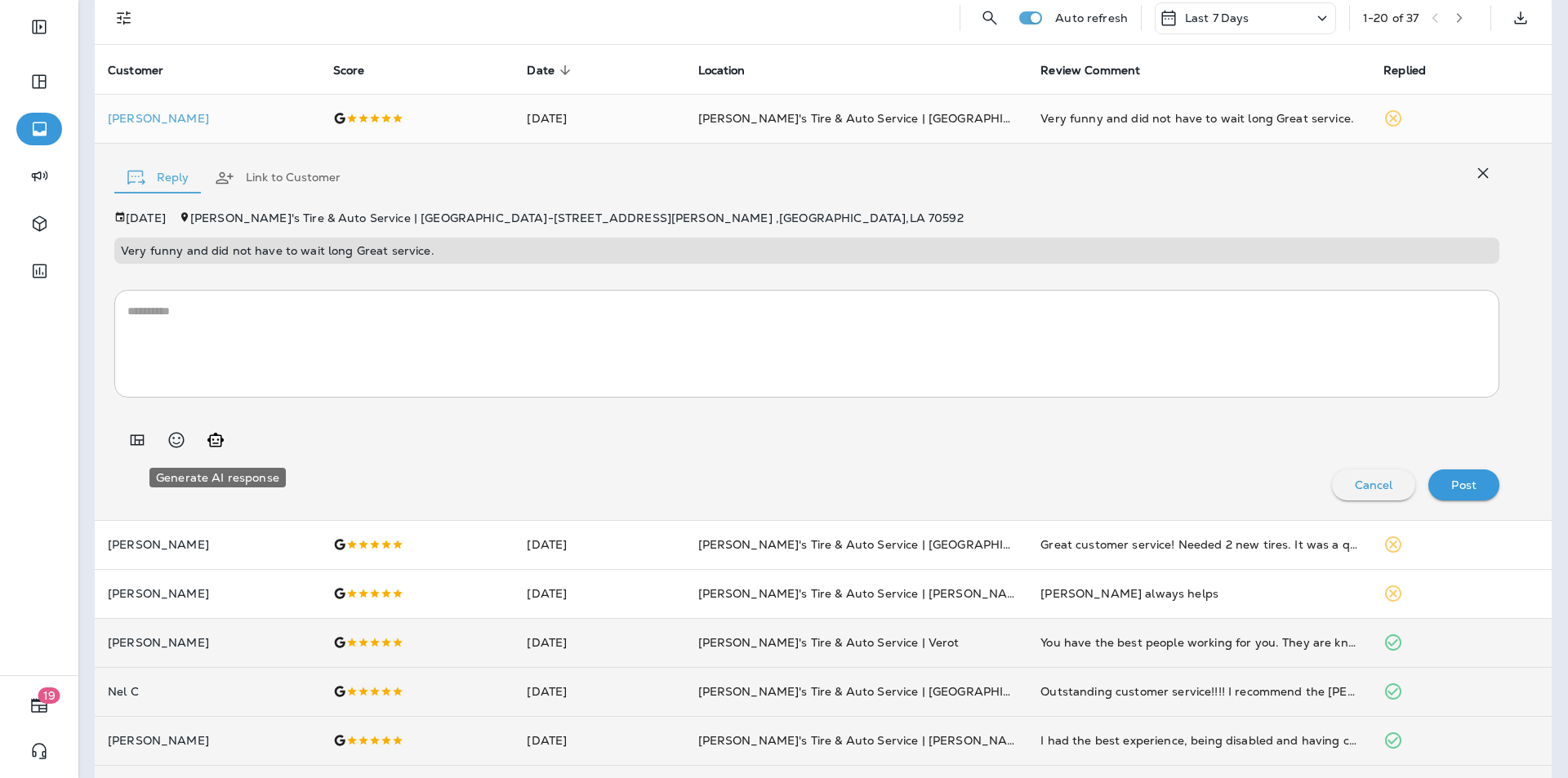
click at [217, 436] on icon "Generate AI response" at bounding box center [216, 440] width 20 height 20
type textarea "**********"
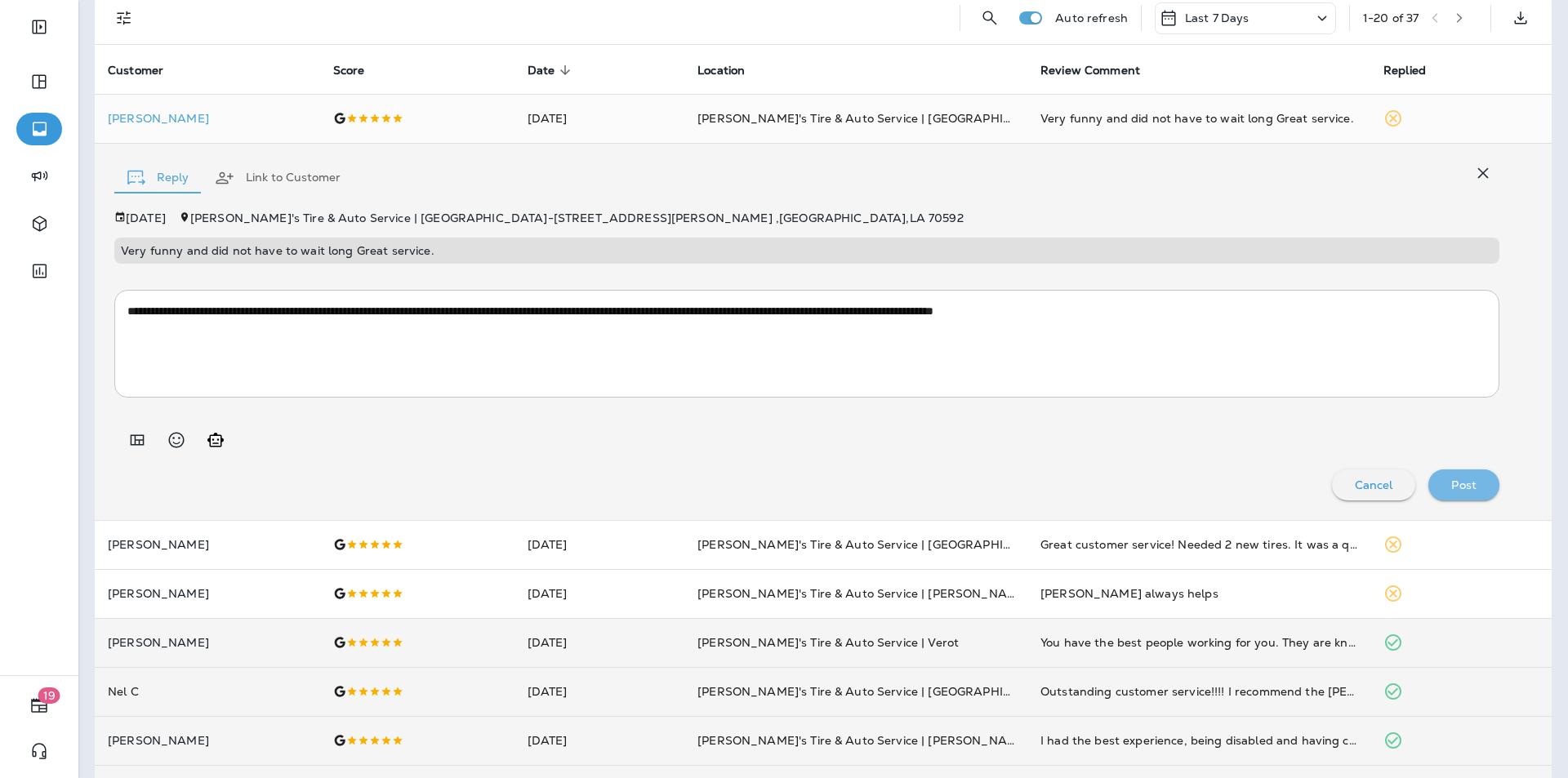
click at [1455, 483] on p "Post" at bounding box center [1464, 485] width 25 height 13
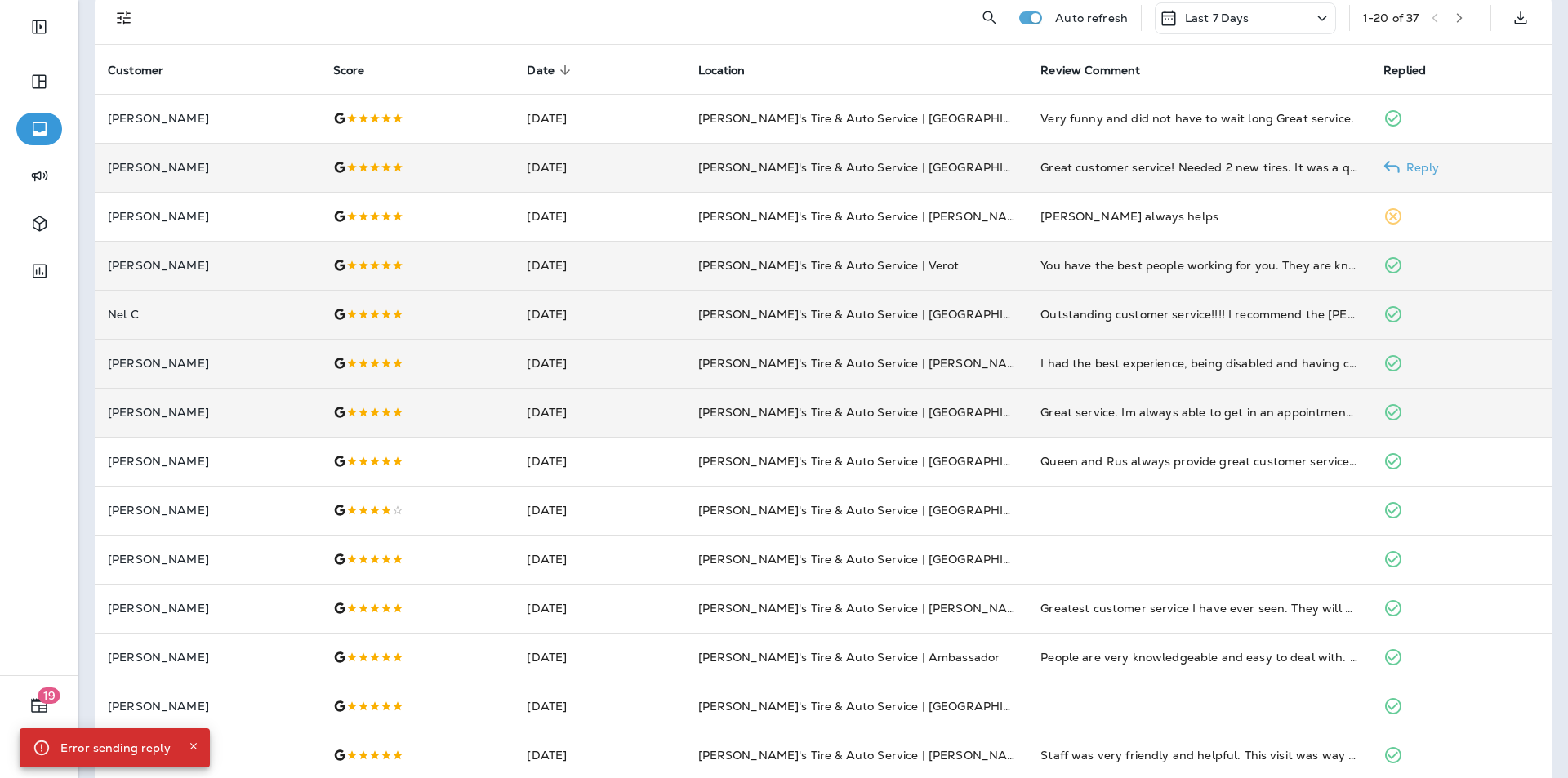
click at [1422, 164] on p "Reply" at bounding box center [1420, 167] width 40 height 13
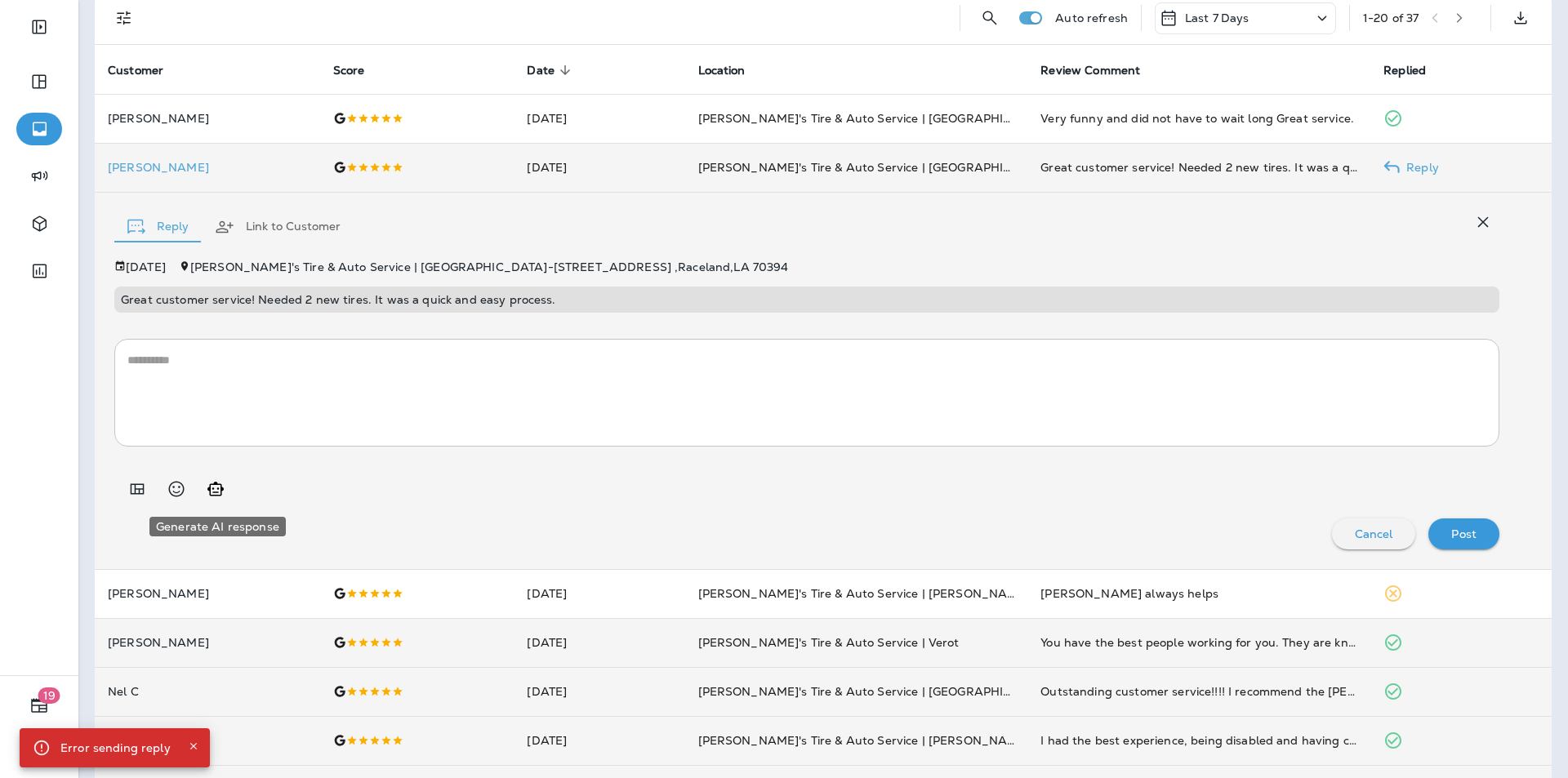
click at [219, 488] on icon "Generate AI response" at bounding box center [216, 488] width 16 height 13
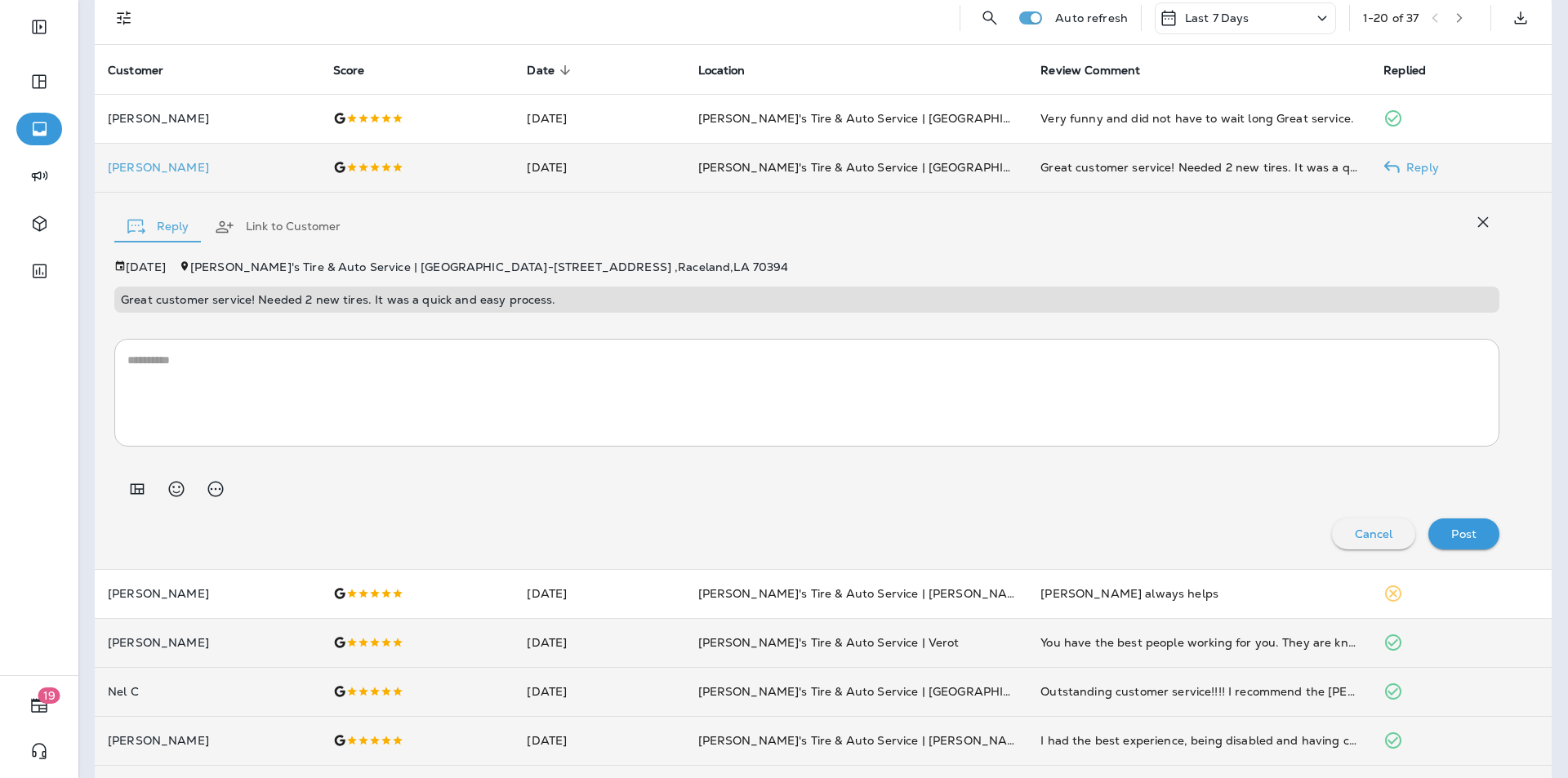
type textarea "**********"
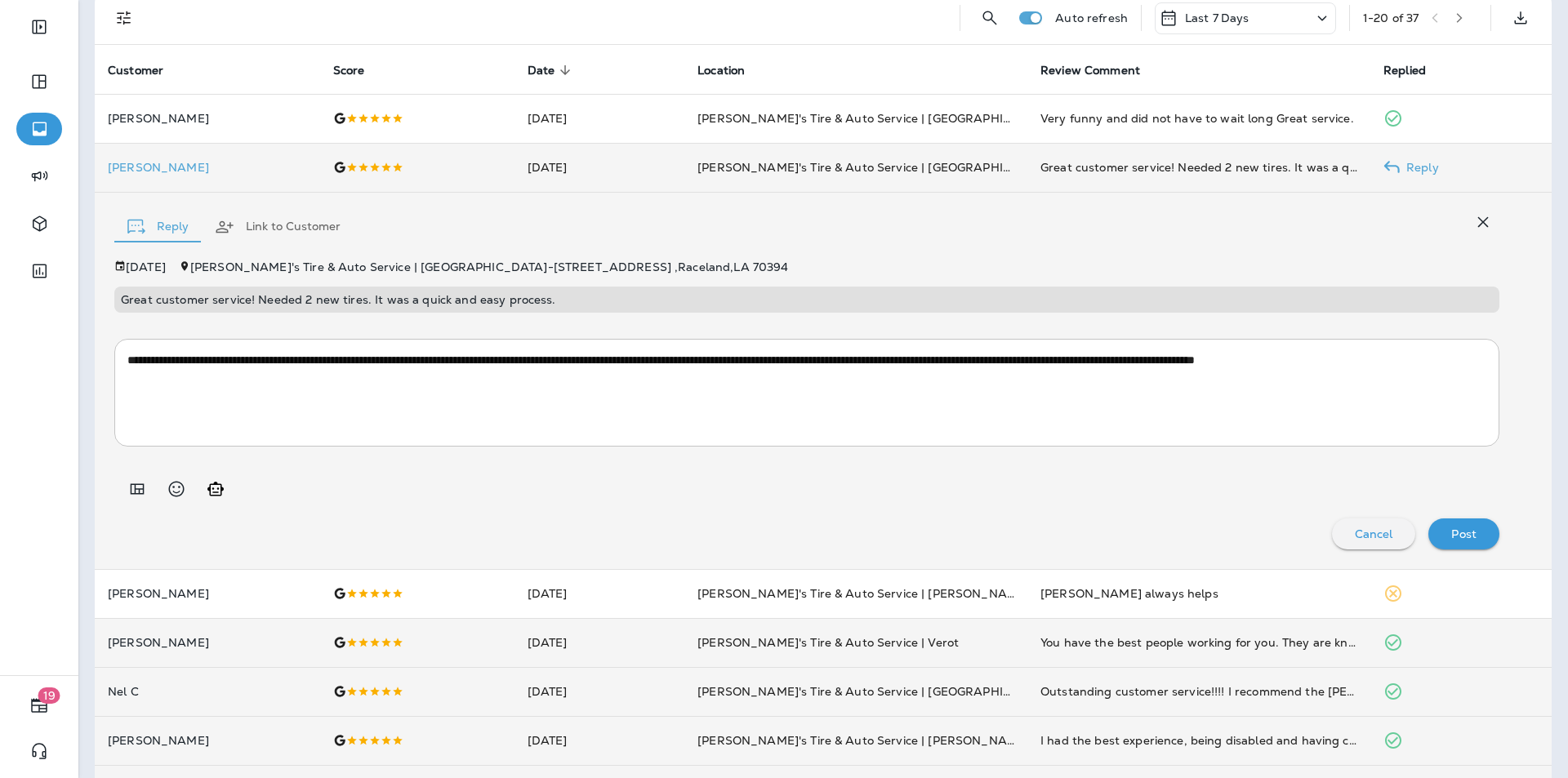
click at [1459, 536] on p "Post" at bounding box center [1464, 533] width 25 height 13
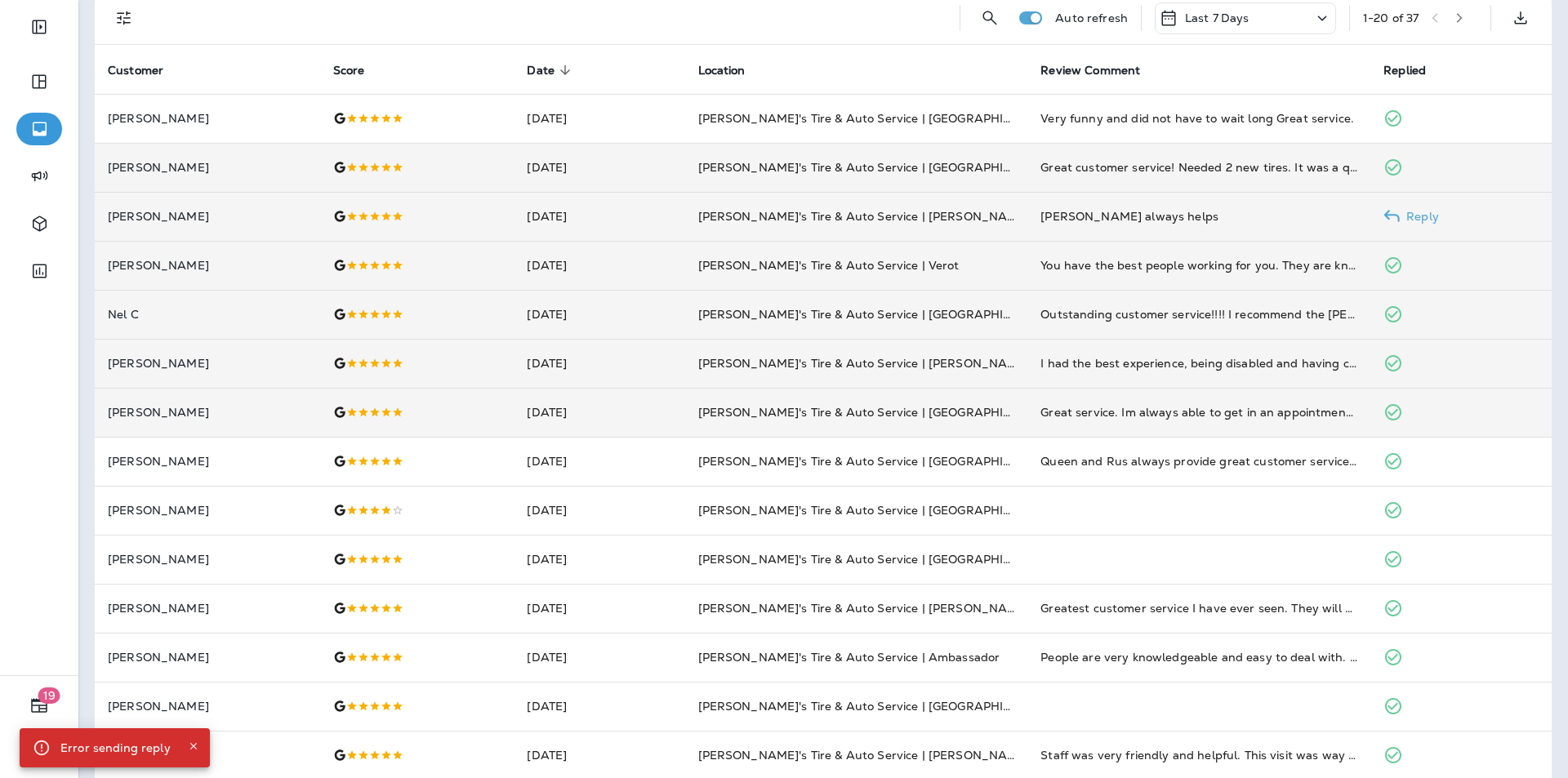
click at [1413, 215] on p "Reply" at bounding box center [1420, 216] width 40 height 13
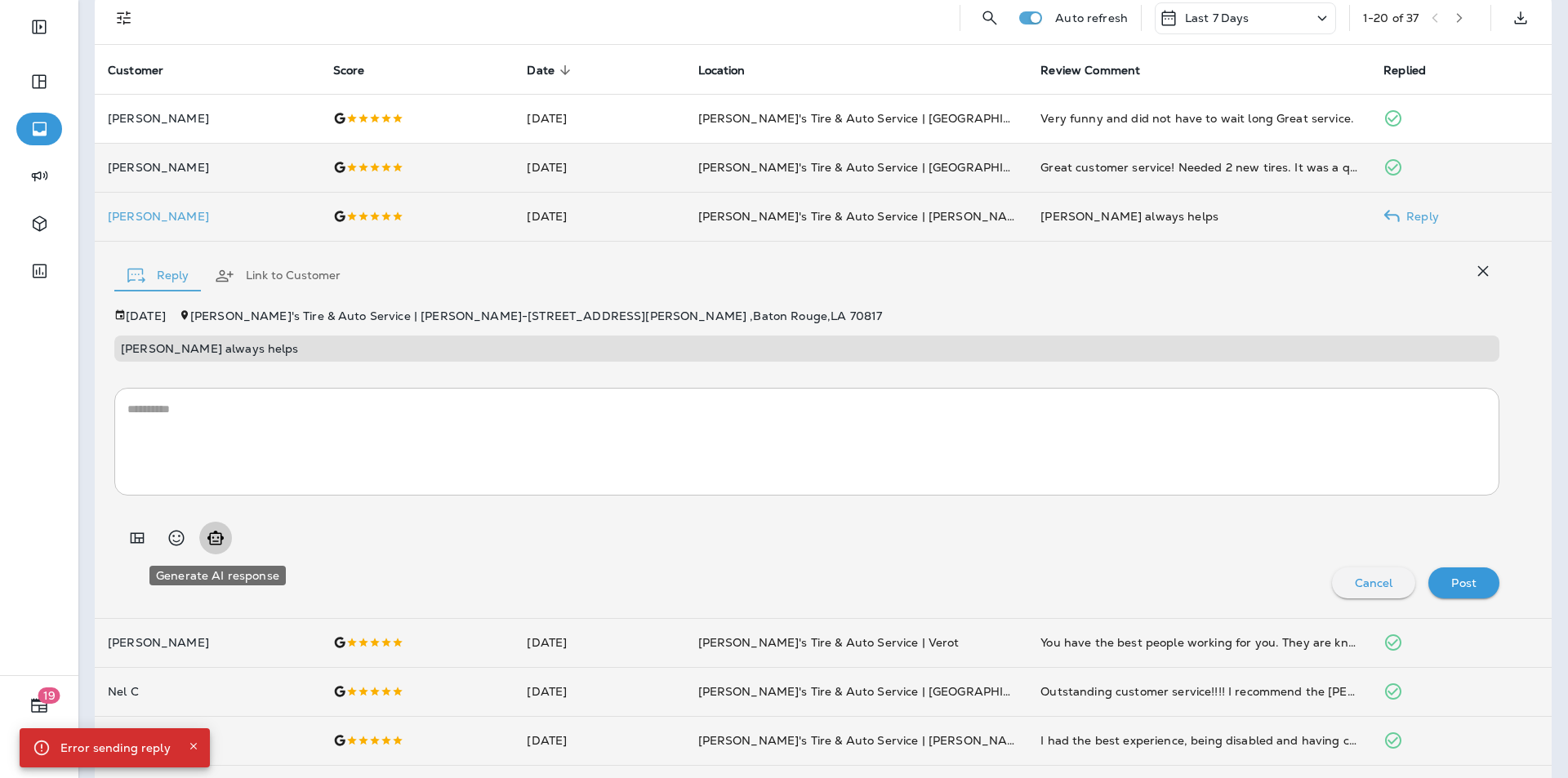
click at [220, 536] on icon "Generate AI response" at bounding box center [216, 538] width 20 height 20
type textarea "**********"
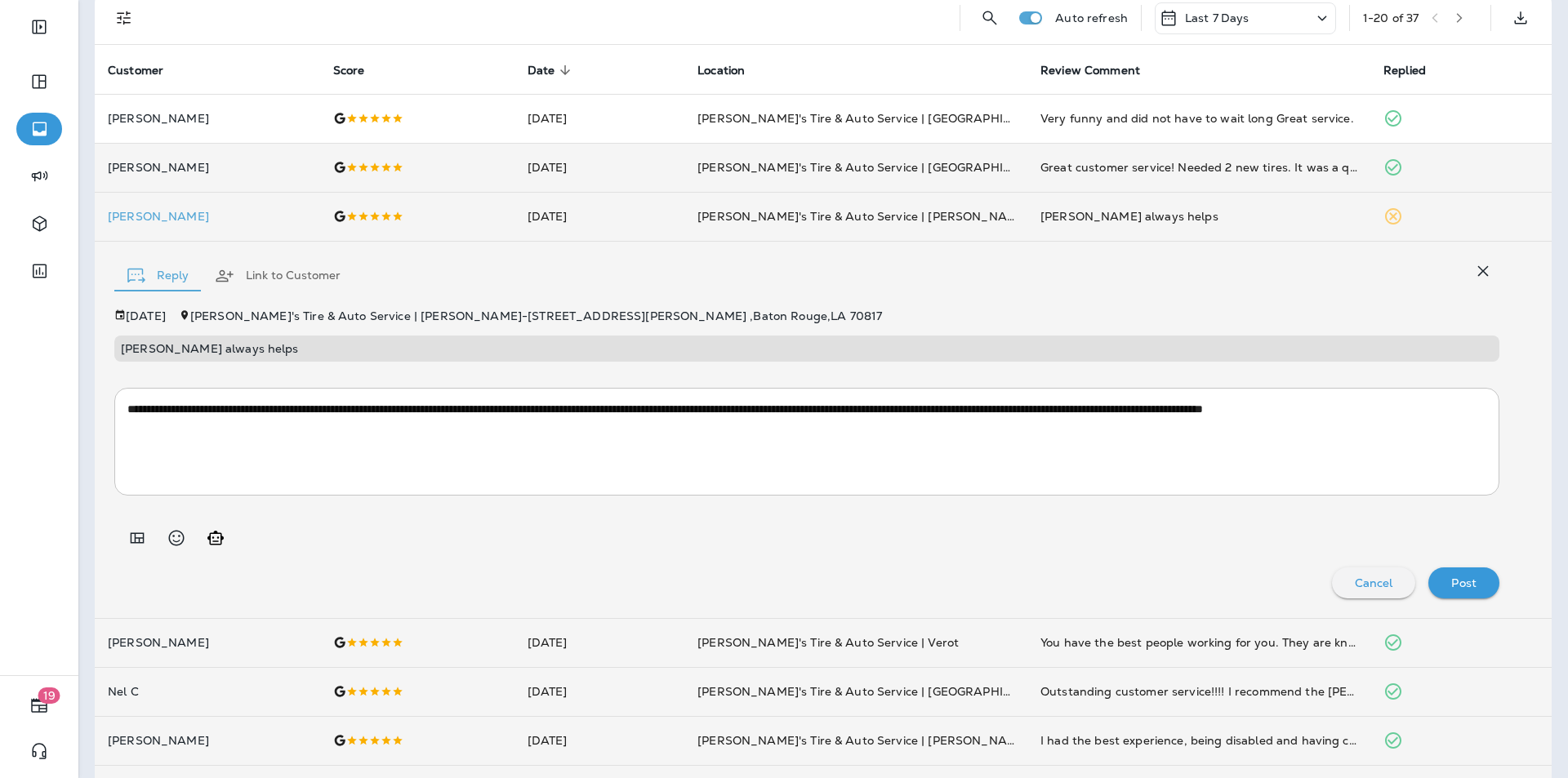
click at [1456, 580] on p "Post" at bounding box center [1464, 583] width 25 height 13
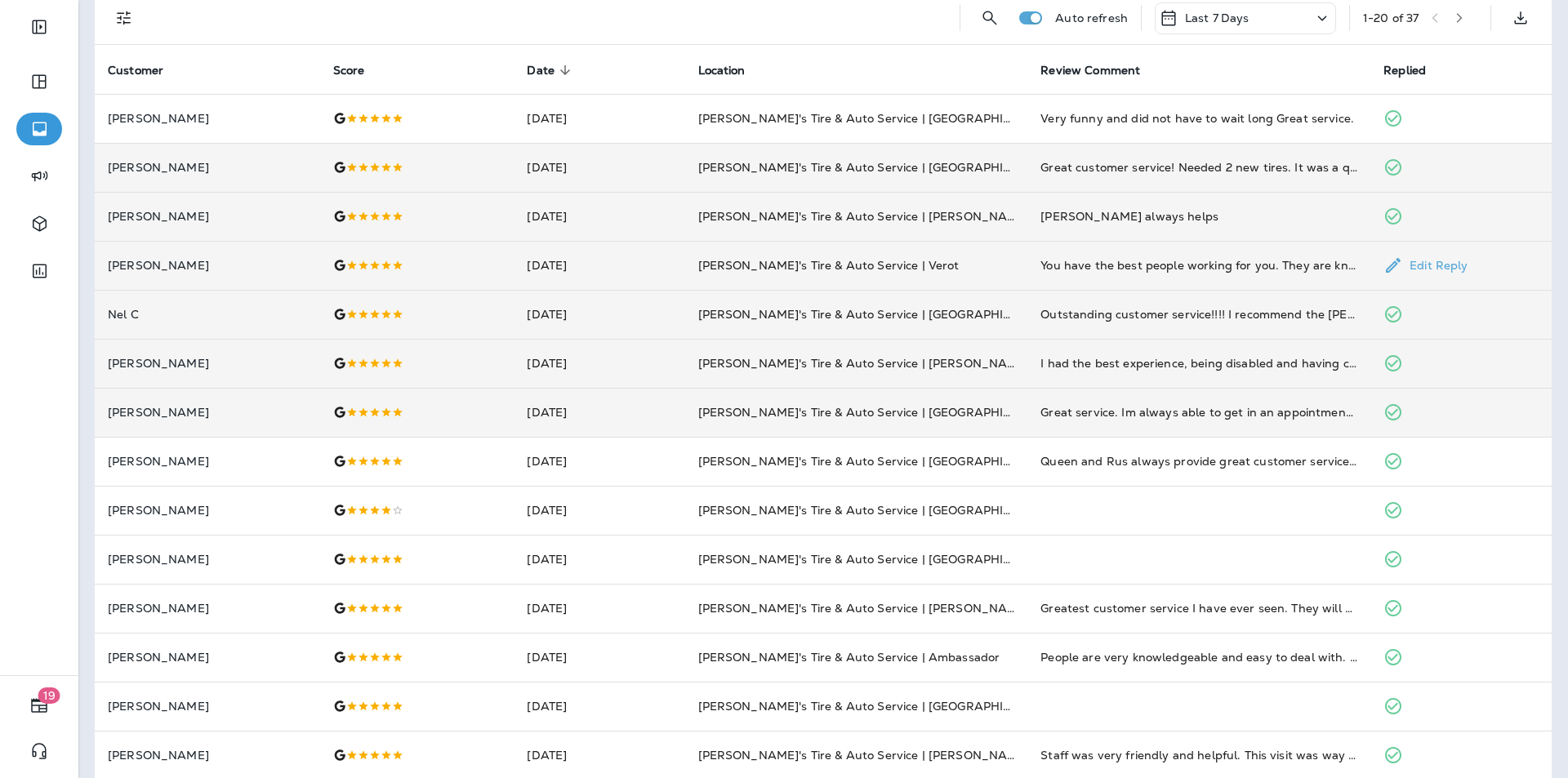
scroll to position [0, 0]
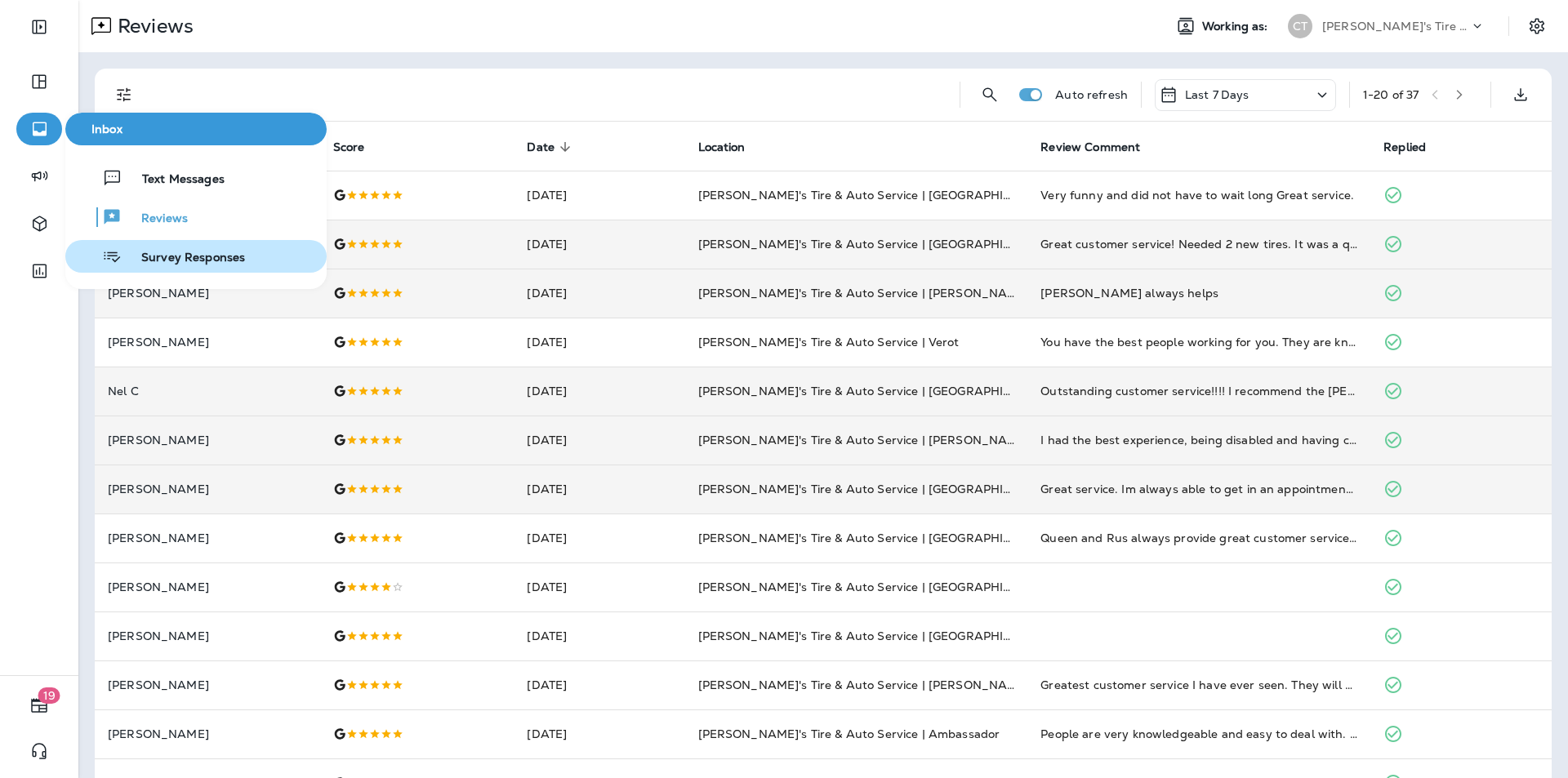
click at [168, 251] on span "Survey Responses" at bounding box center [183, 258] width 123 height 15
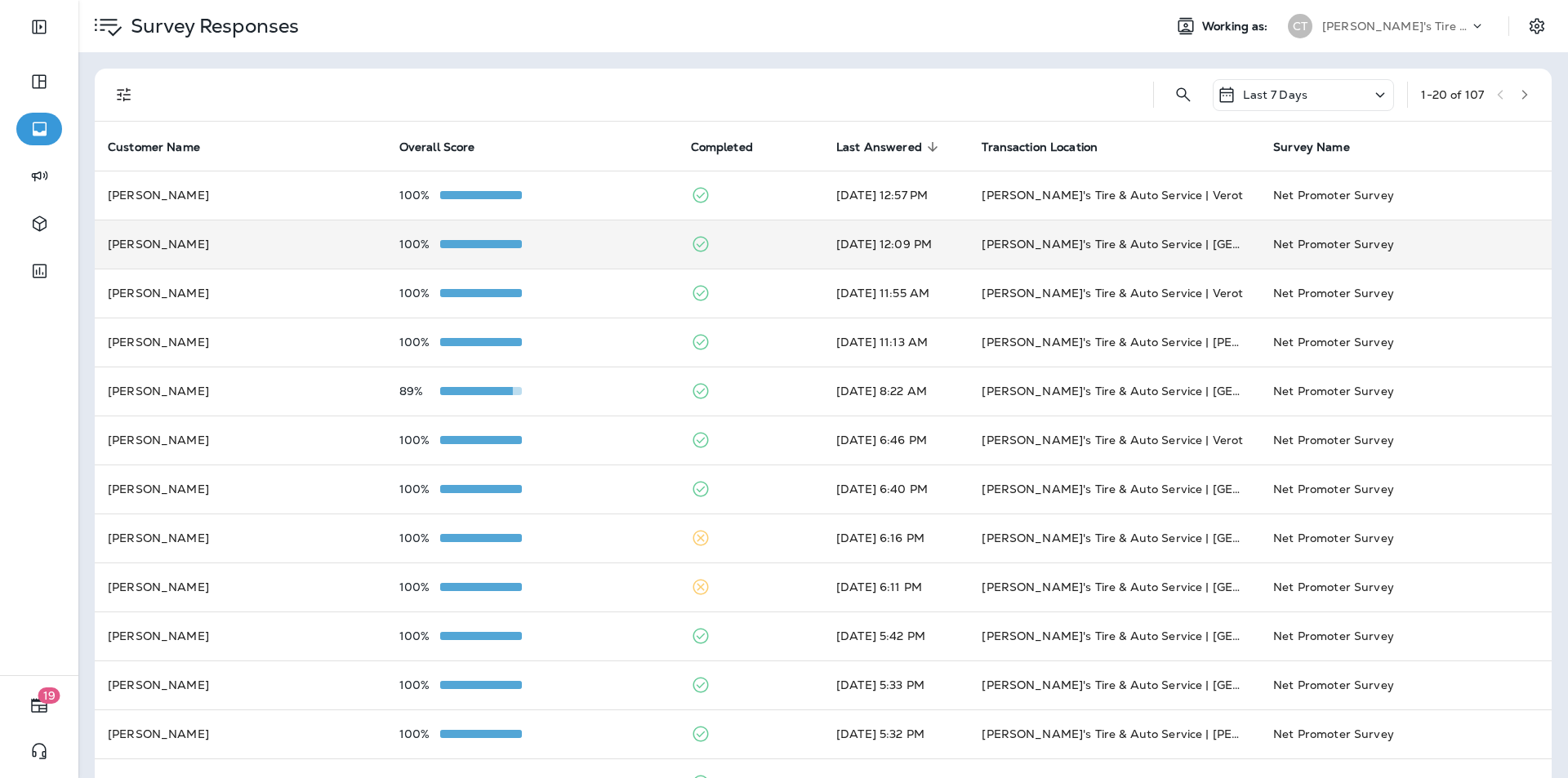
click at [602, 246] on div "100%" at bounding box center [532, 244] width 265 height 13
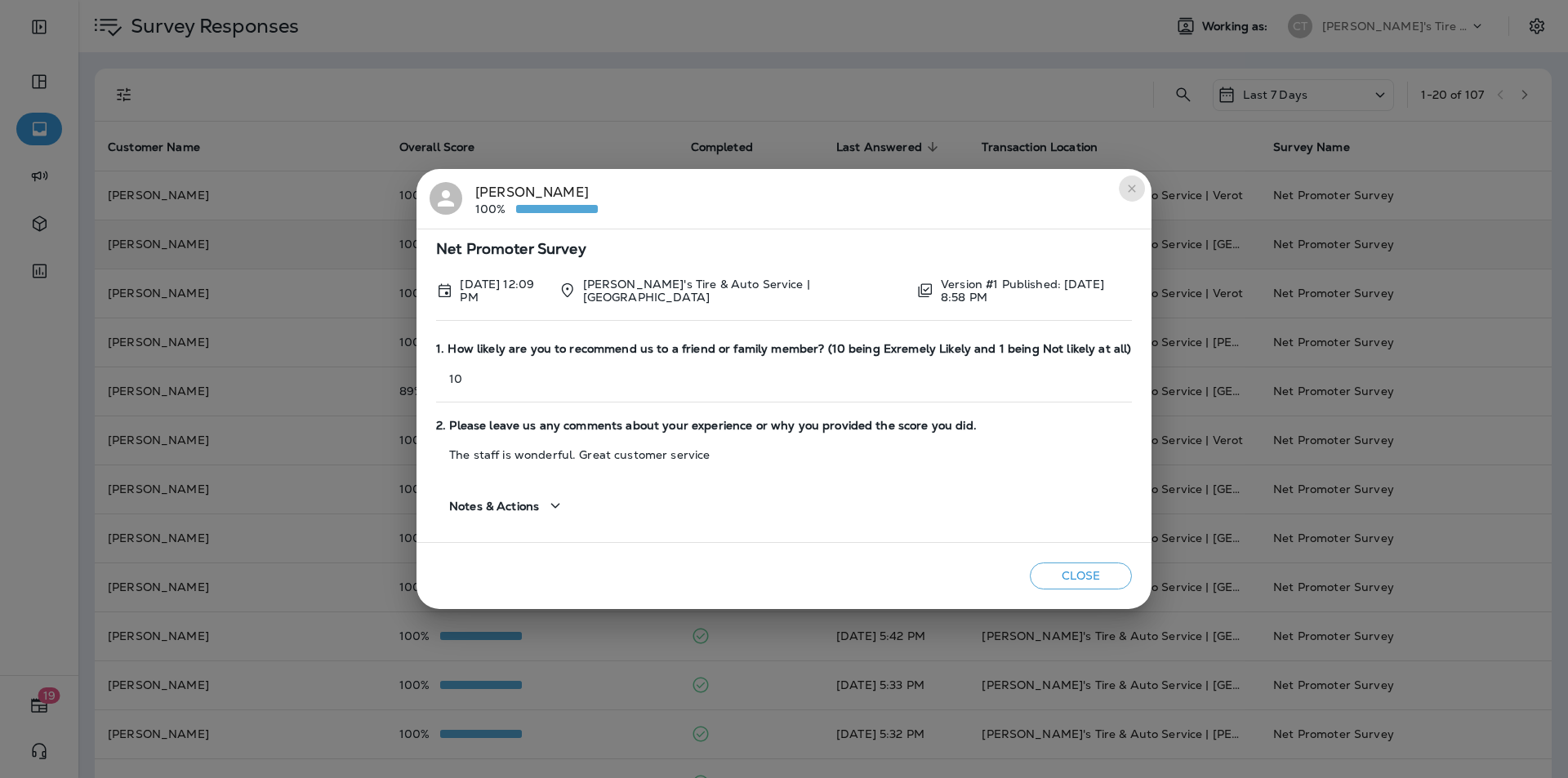
click at [1138, 188] on icon "close" at bounding box center [1132, 188] width 13 height 13
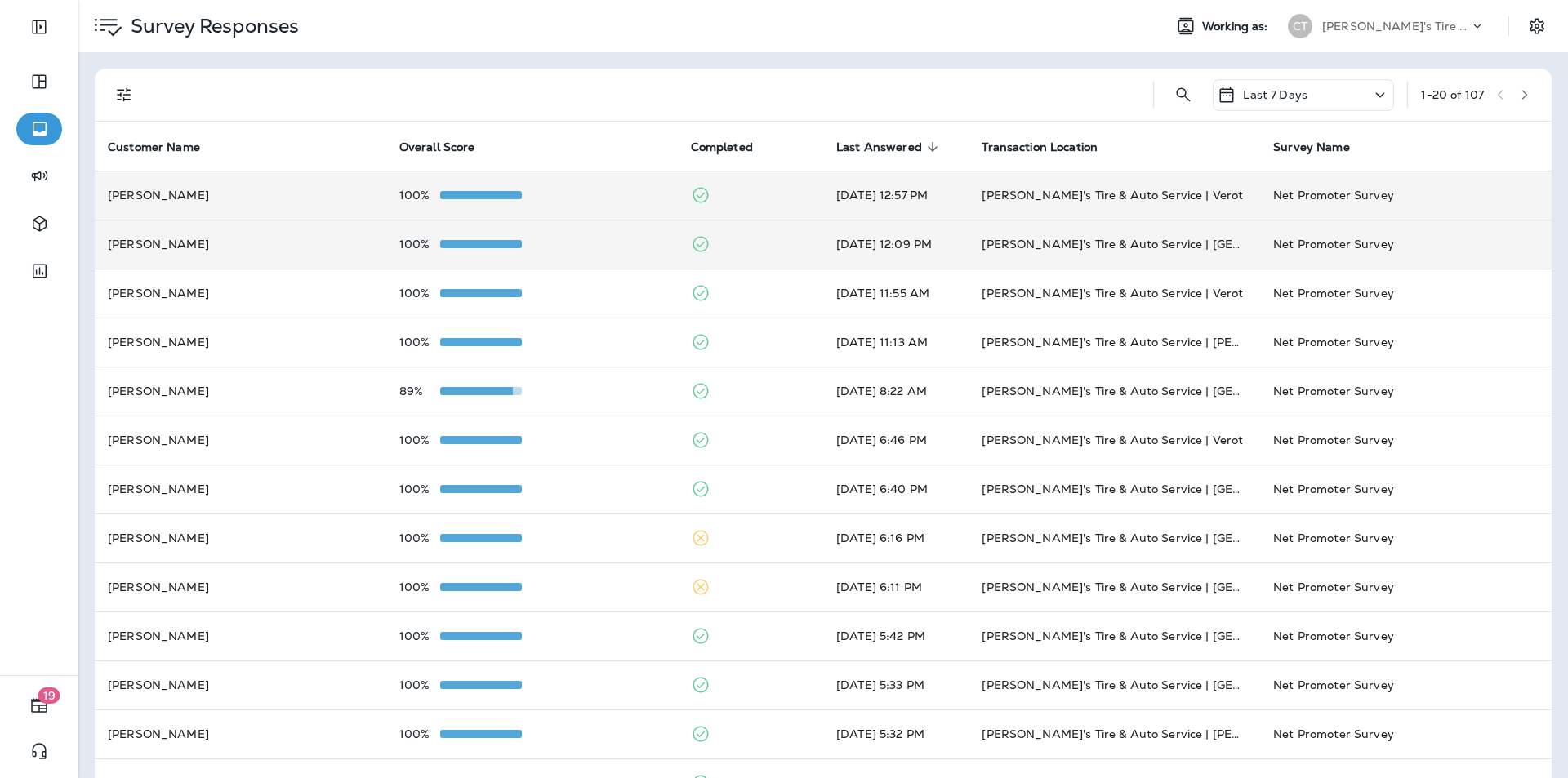
click at [582, 192] on div "100%" at bounding box center [532, 195] width 265 height 13
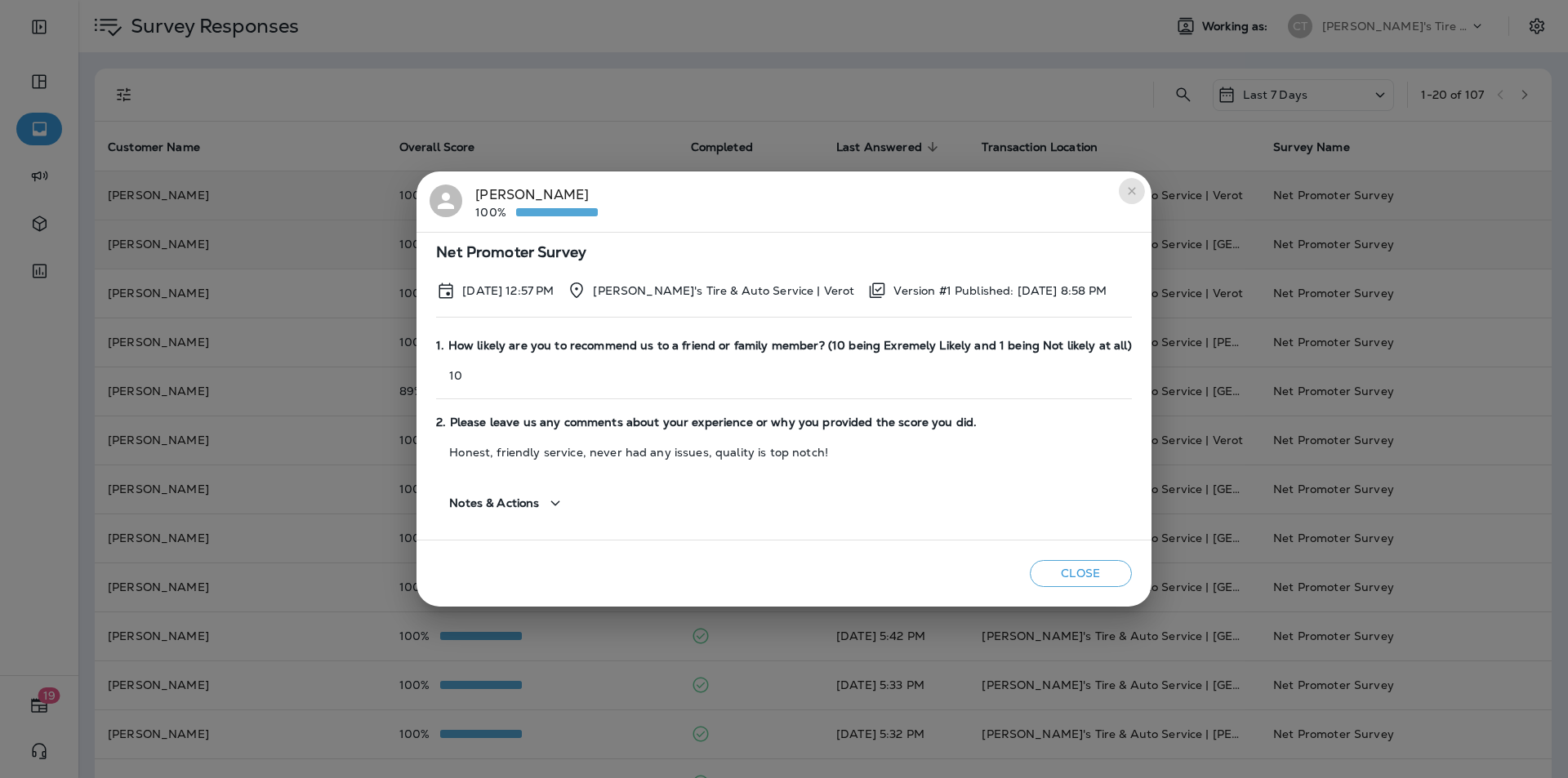
click at [1128, 191] on icon "close" at bounding box center [1132, 191] width 7 height 7
